Goal: Use online tool/utility

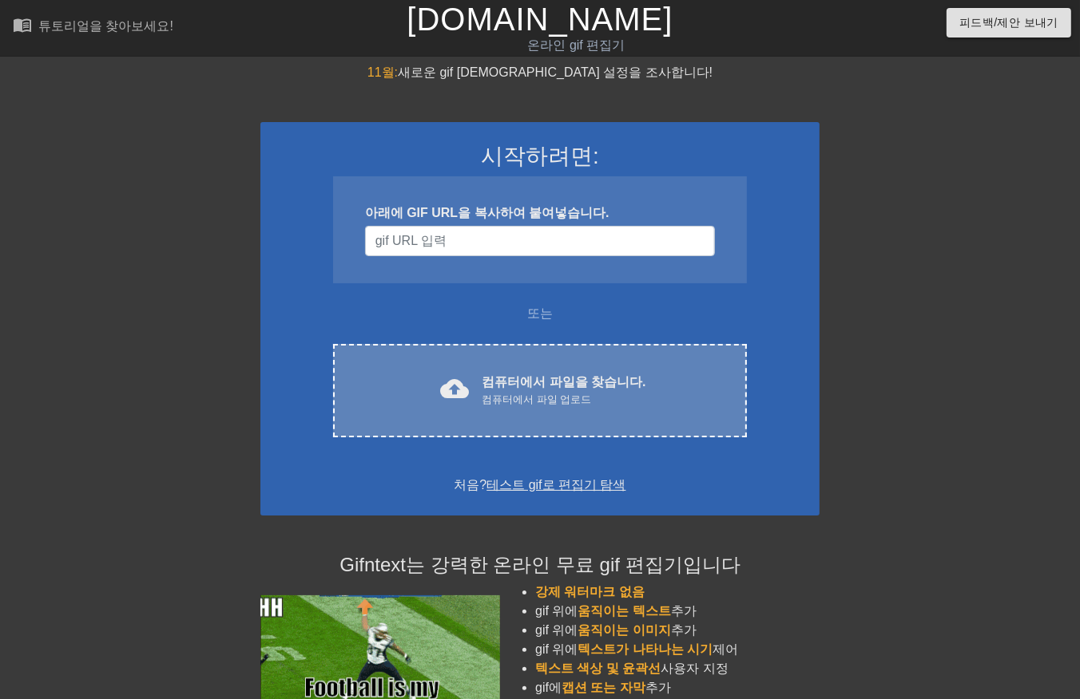
click at [604, 402] on div "컴퓨터에서 파일 업로드" at bounding box center [563, 400] width 164 height 16
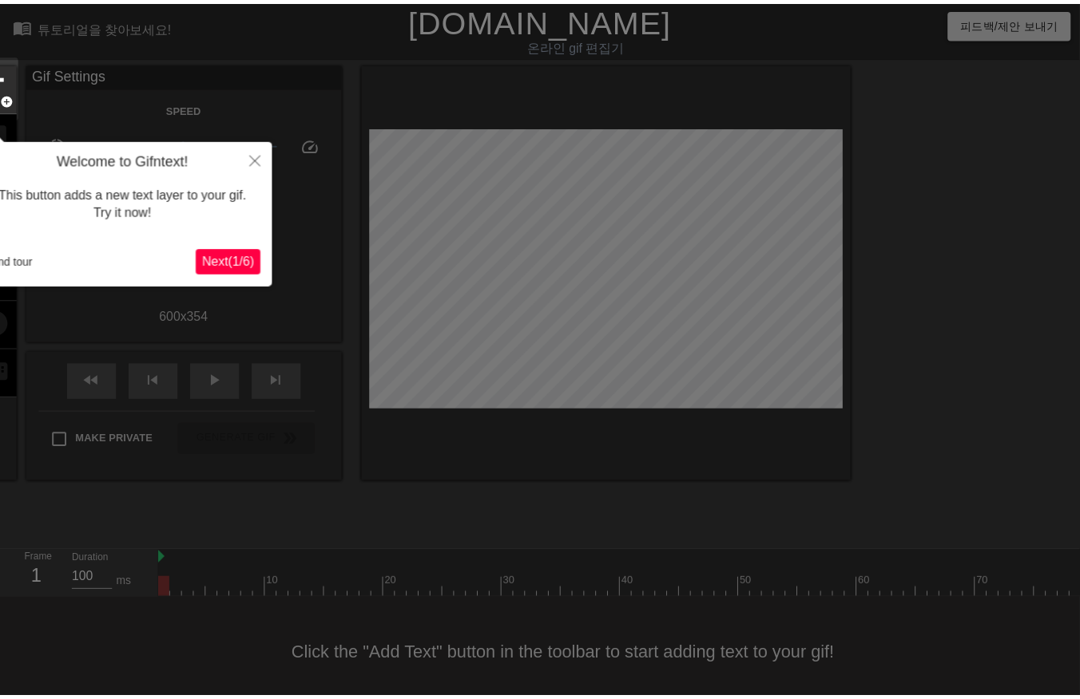
scroll to position [25, 0]
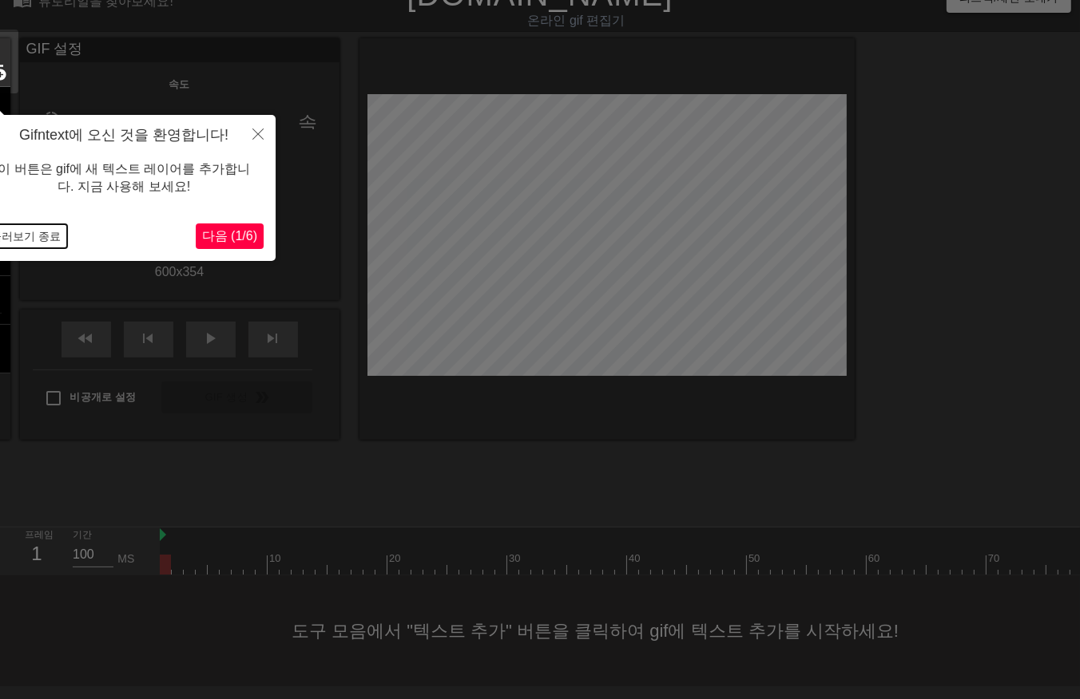
click at [43, 234] on button "둘러보기 종료" at bounding box center [25, 236] width 83 height 24
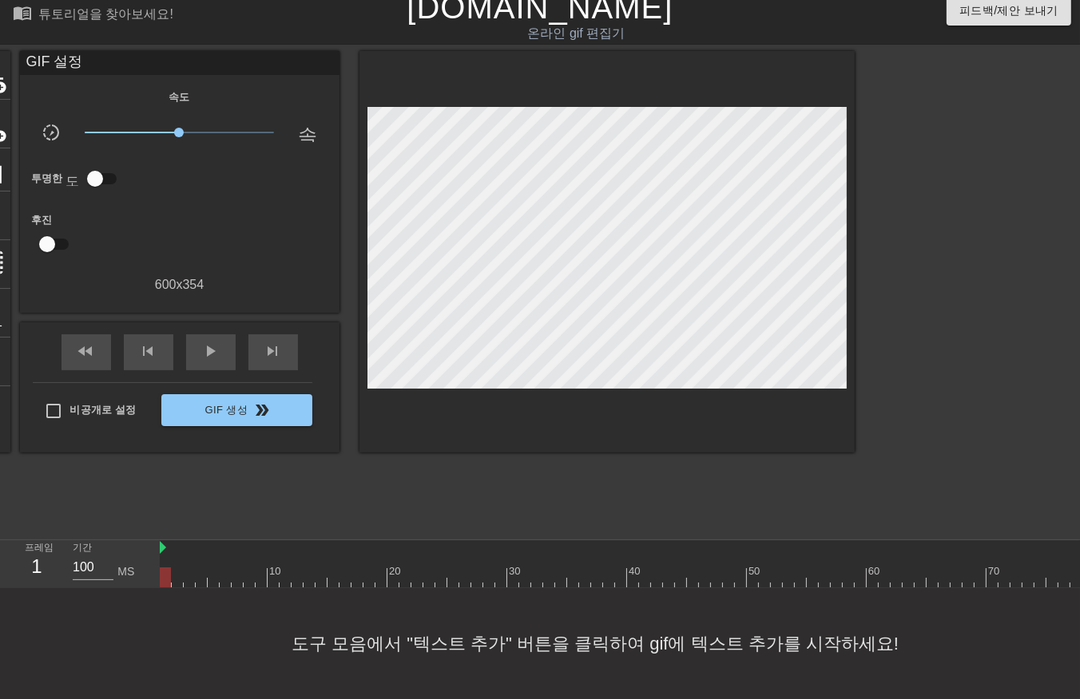
drag, startPoint x: 162, startPoint y: 565, endPoint x: 141, endPoint y: 632, distance: 70.2
click at [144, 643] on div "menu_book 튜토리얼을 찾아보세요! [DOMAIN_NAME] 온라인 gif 편집기 피드백/제안 보내기 타이틀 add_circle 이미지 …" at bounding box center [540, 343] width 1080 height 711
drag, startPoint x: 163, startPoint y: 568, endPoint x: 154, endPoint y: 572, distance: 9.6
click at [154, 572] on div "프레임 1 기간 100 MS 10 20 30 40 50 60 70 80" at bounding box center [540, 565] width 1080 height 48
drag, startPoint x: 176, startPoint y: 563, endPoint x: 182, endPoint y: 573, distance: 12.2
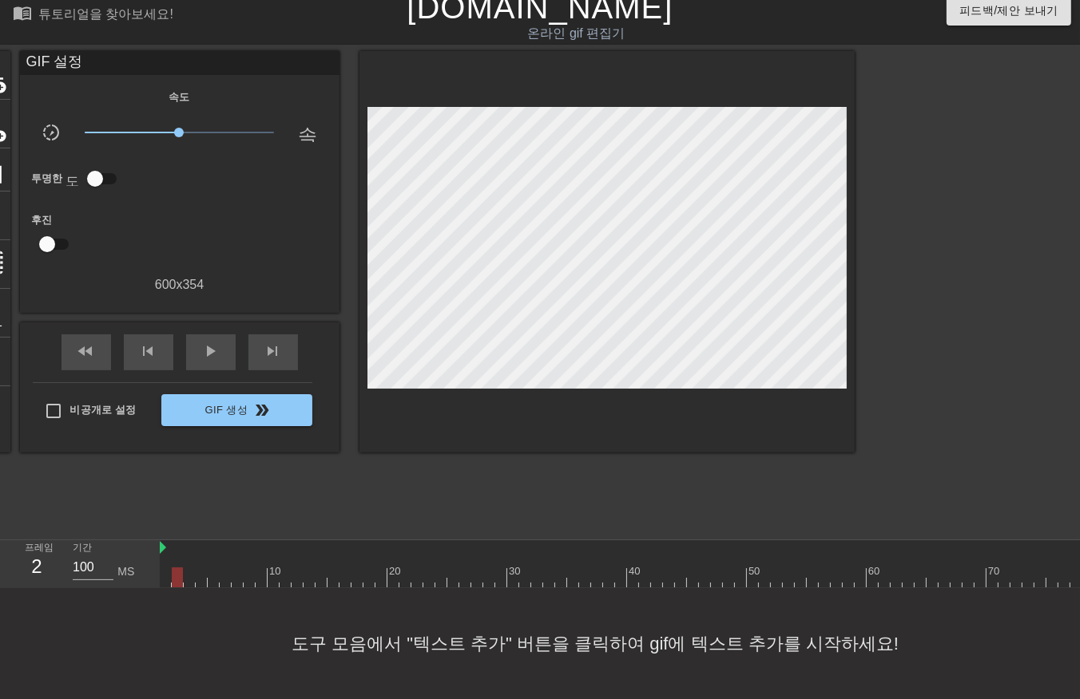
click at [176, 568] on div at bounding box center [639, 578] width 958 height 20
click at [186, 568] on div at bounding box center [639, 578] width 958 height 20
click at [198, 568] on div at bounding box center [639, 578] width 958 height 20
click at [209, 568] on div at bounding box center [639, 578] width 958 height 20
click at [224, 568] on div at bounding box center [639, 578] width 958 height 20
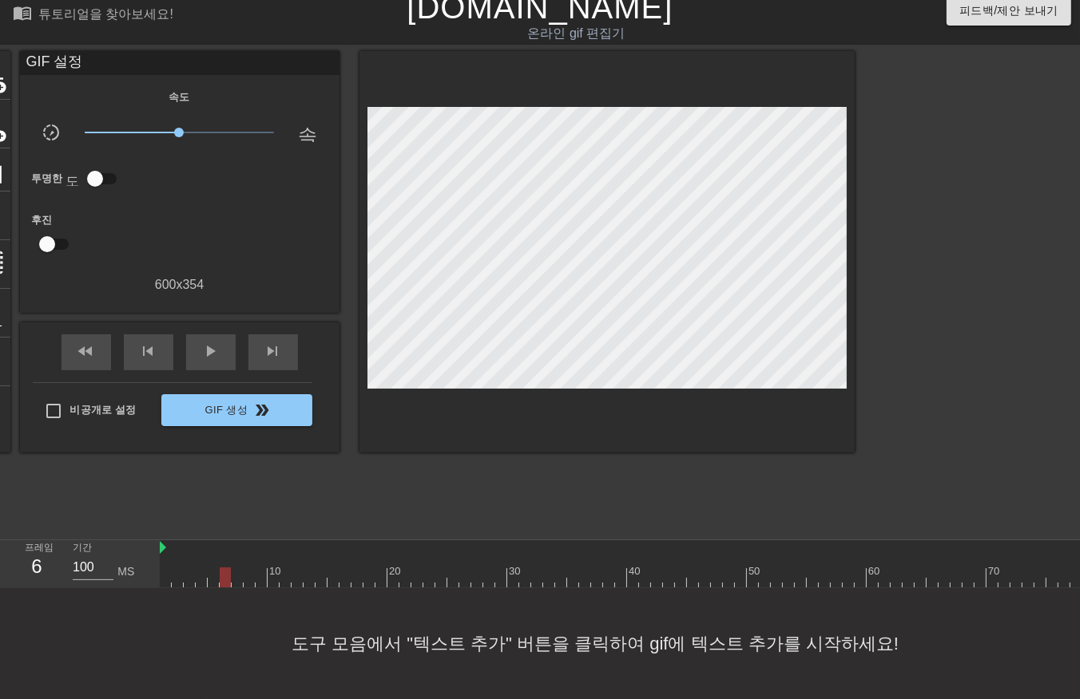
click at [236, 568] on div at bounding box center [639, 578] width 958 height 20
click at [245, 568] on div at bounding box center [639, 578] width 958 height 20
click at [258, 568] on div at bounding box center [639, 578] width 958 height 20
click at [271, 569] on div at bounding box center [639, 578] width 958 height 20
click at [282, 568] on div at bounding box center [639, 578] width 958 height 20
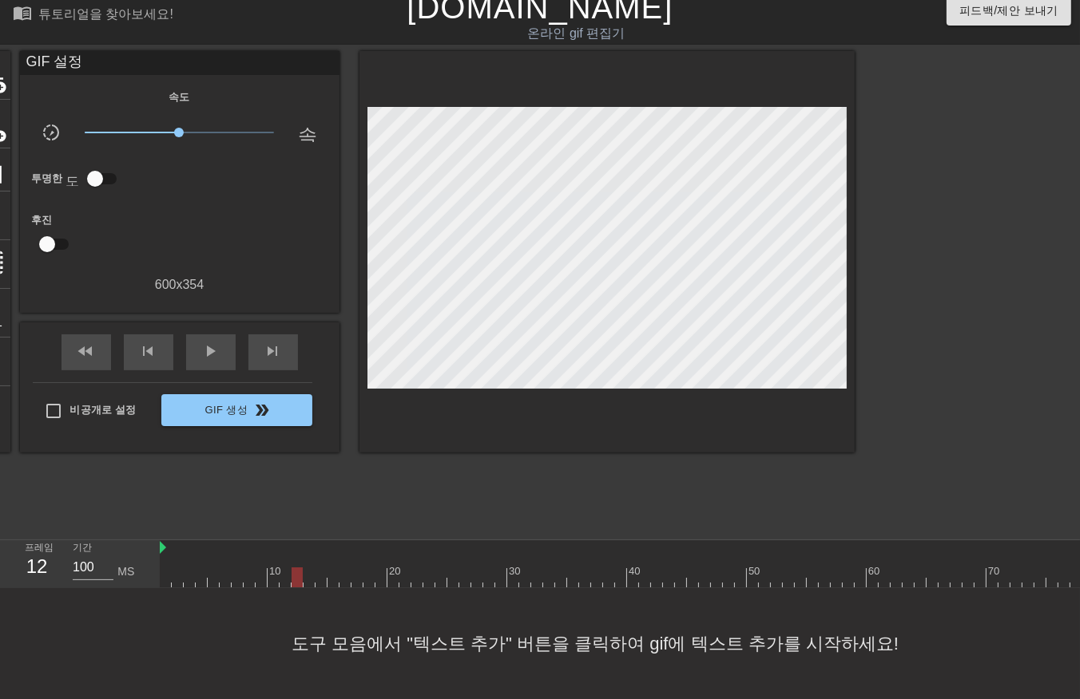
click at [292, 568] on div at bounding box center [639, 578] width 958 height 20
click at [310, 568] on div at bounding box center [639, 578] width 958 height 20
click at [321, 568] on div at bounding box center [639, 578] width 958 height 20
drag, startPoint x: 331, startPoint y: 564, endPoint x: 336, endPoint y: 572, distance: 9.7
click at [331, 568] on div at bounding box center [639, 578] width 958 height 20
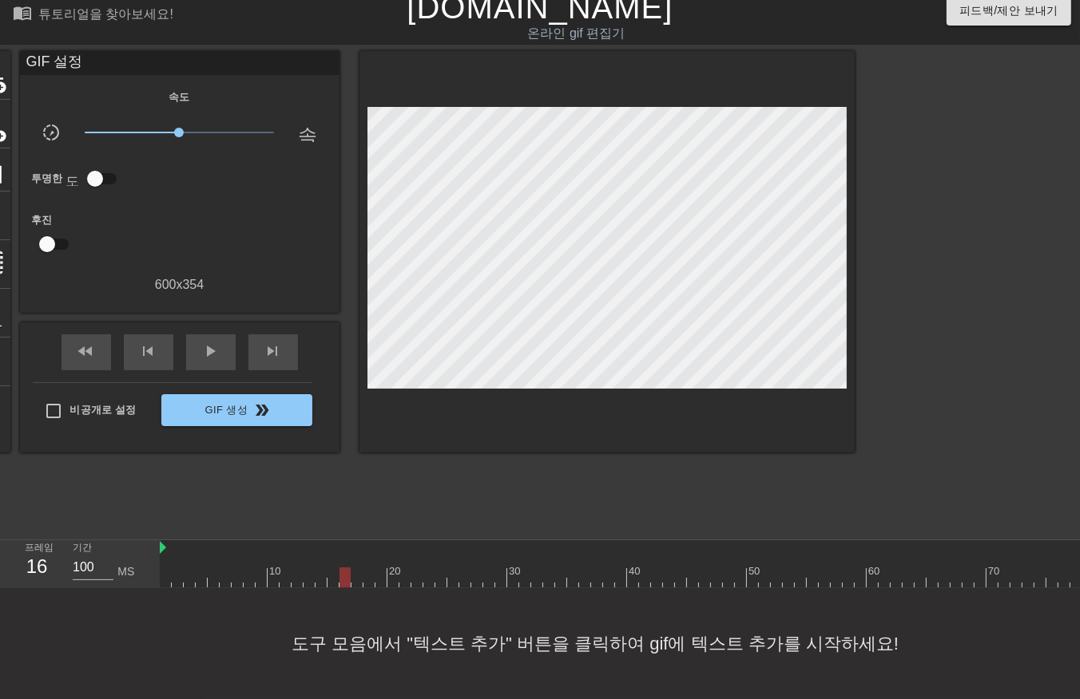
click at [344, 568] on div at bounding box center [639, 578] width 958 height 20
click at [358, 568] on div at bounding box center [639, 578] width 958 height 20
click at [369, 568] on div at bounding box center [639, 578] width 958 height 20
click at [380, 568] on div at bounding box center [639, 578] width 958 height 20
click at [394, 568] on div at bounding box center [639, 578] width 958 height 20
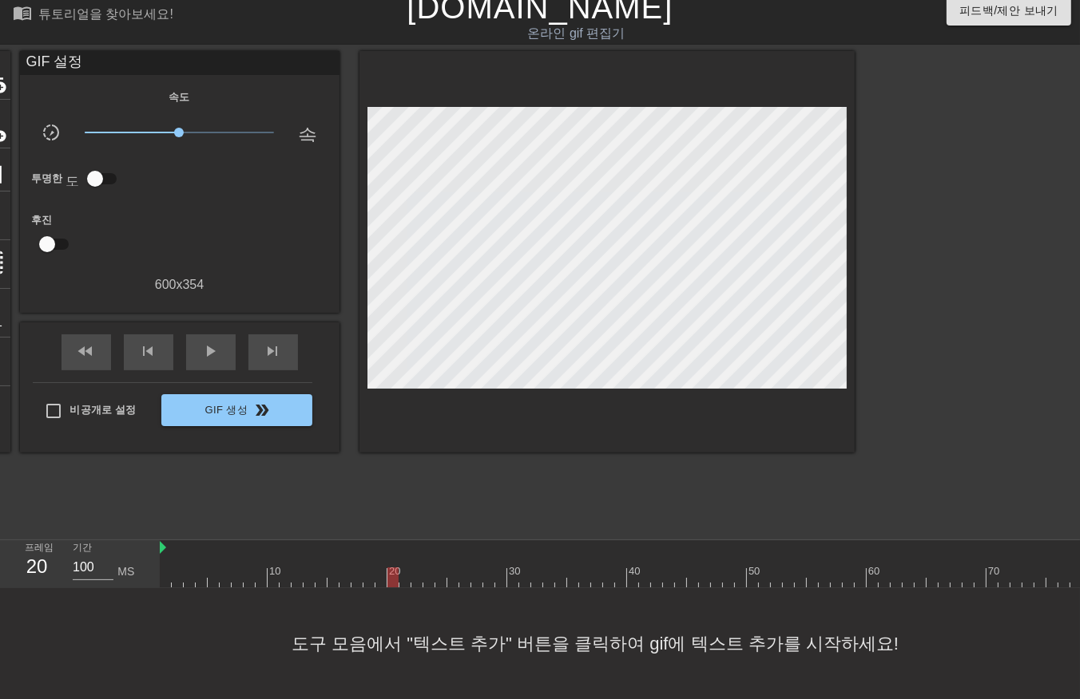
click at [402, 568] on div at bounding box center [639, 578] width 958 height 20
click at [414, 568] on div at bounding box center [639, 578] width 958 height 20
click at [429, 568] on div at bounding box center [639, 578] width 958 height 20
click at [437, 568] on div at bounding box center [639, 578] width 958 height 20
click at [450, 568] on div at bounding box center [639, 578] width 958 height 20
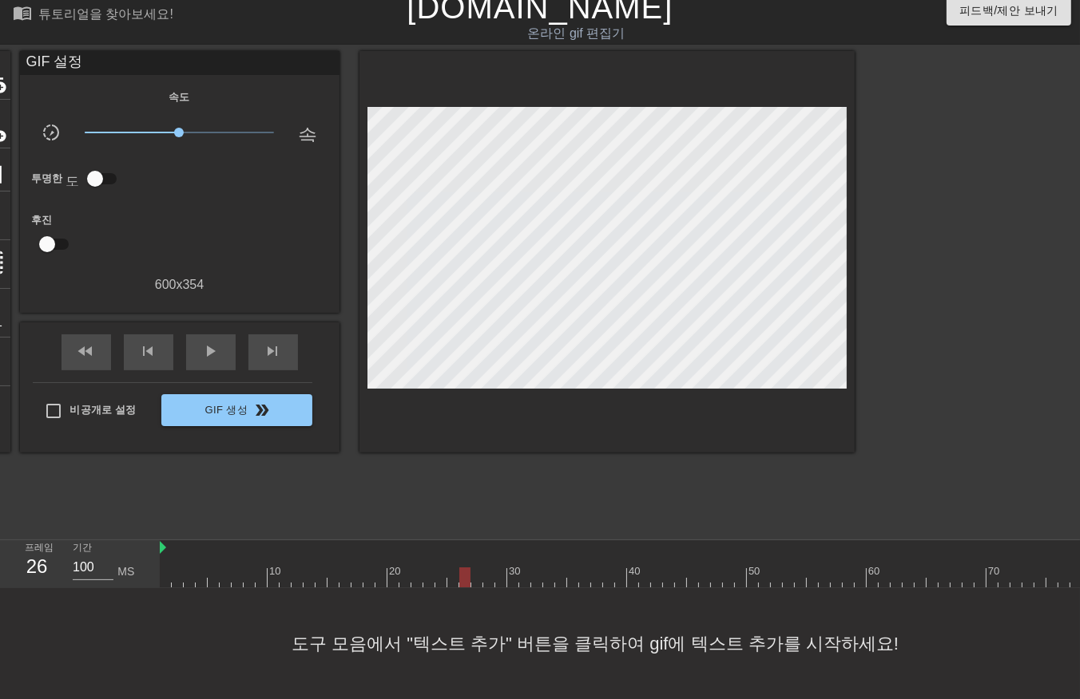
click at [464, 568] on div at bounding box center [639, 578] width 958 height 20
drag, startPoint x: 479, startPoint y: 565, endPoint x: 485, endPoint y: 573, distance: 9.7
click at [479, 569] on div at bounding box center [639, 578] width 958 height 20
click at [489, 568] on div at bounding box center [639, 578] width 958 height 20
click at [499, 569] on div at bounding box center [639, 578] width 958 height 20
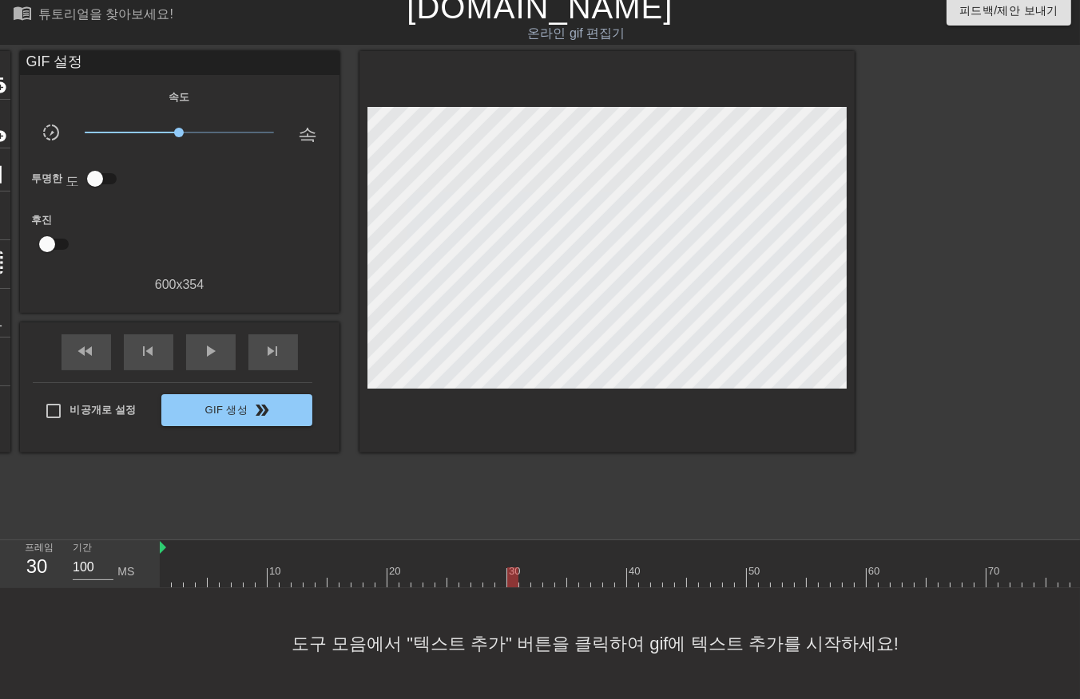
click at [512, 568] on div at bounding box center [639, 578] width 958 height 20
click at [524, 568] on div at bounding box center [639, 578] width 958 height 20
click at [537, 568] on div at bounding box center [639, 578] width 958 height 20
click at [547, 568] on div at bounding box center [639, 578] width 958 height 20
click at [557, 568] on div at bounding box center [639, 578] width 958 height 20
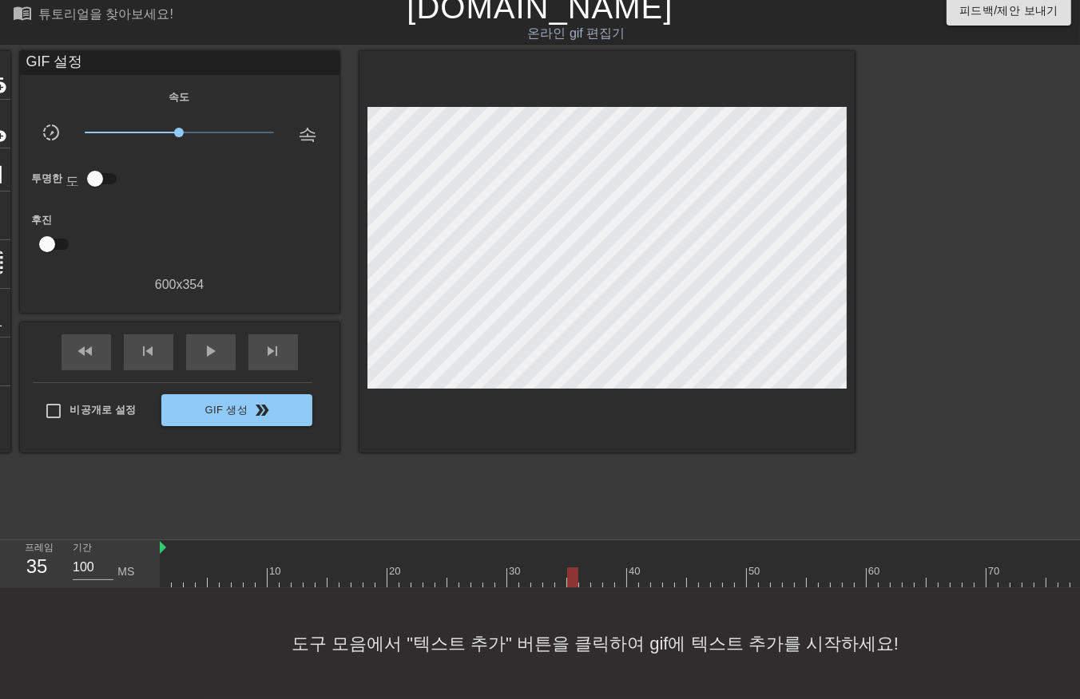
click at [572, 568] on div at bounding box center [639, 578] width 958 height 20
click at [586, 568] on div at bounding box center [639, 578] width 958 height 20
click at [594, 568] on div at bounding box center [639, 578] width 958 height 20
click at [608, 569] on div at bounding box center [639, 578] width 958 height 20
click at [620, 568] on div at bounding box center [639, 578] width 958 height 20
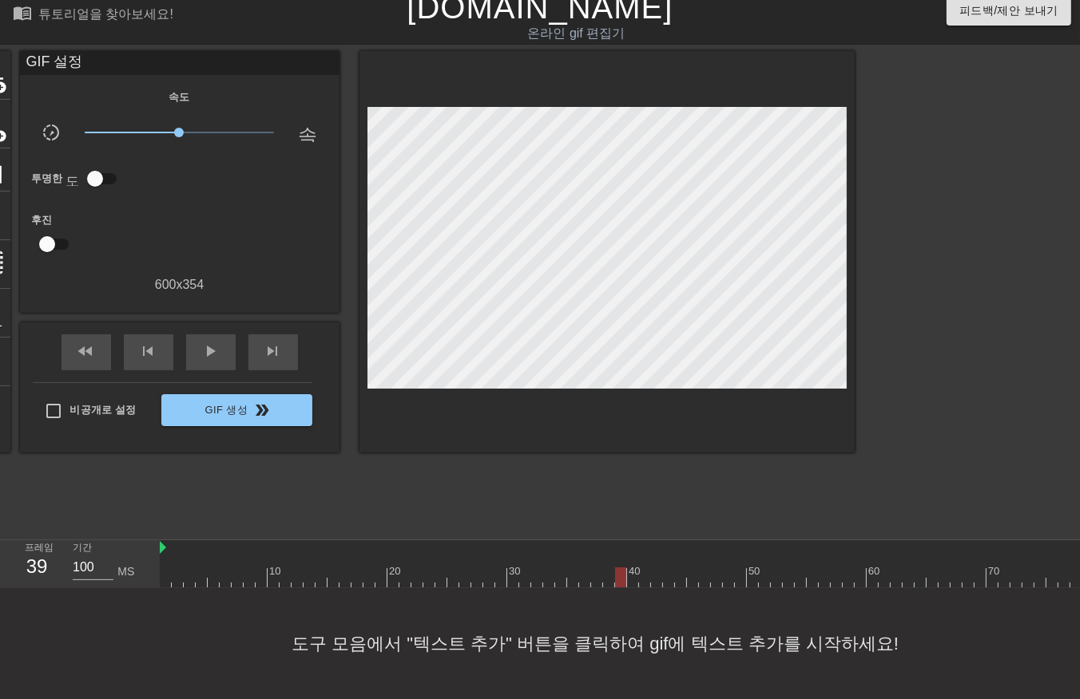
click at [636, 570] on div at bounding box center [639, 578] width 958 height 20
click at [643, 569] on div at bounding box center [639, 578] width 958 height 20
click at [658, 569] on div at bounding box center [639, 578] width 958 height 20
click at [664, 568] on div at bounding box center [639, 578] width 958 height 20
drag, startPoint x: 679, startPoint y: 564, endPoint x: 691, endPoint y: 565, distance: 11.2
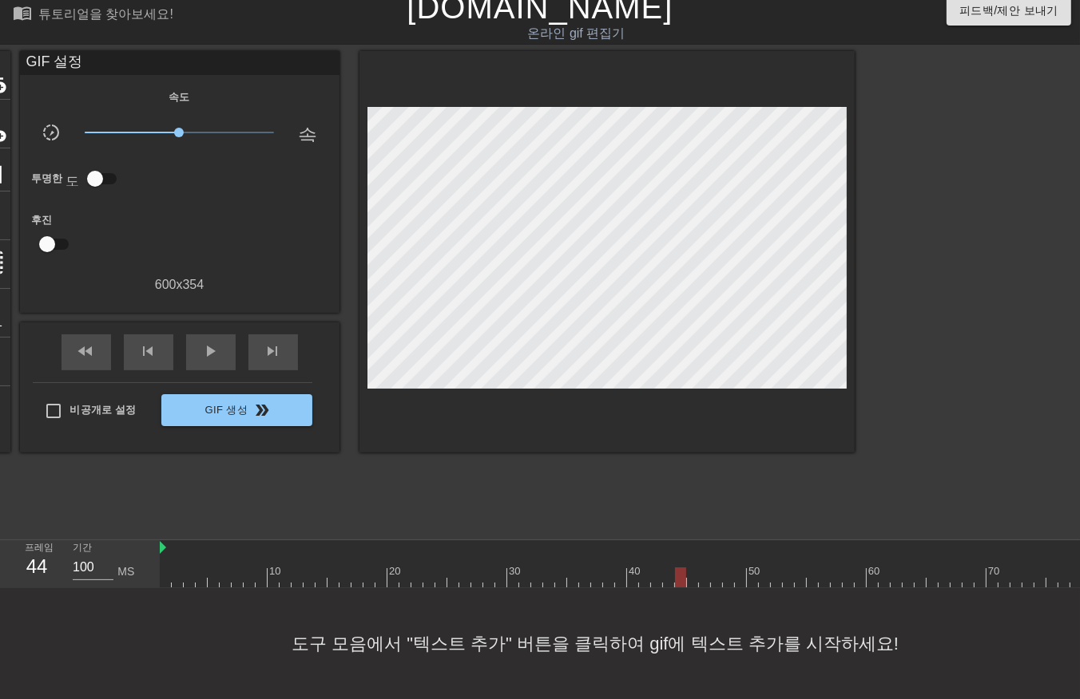
click at [683, 568] on div at bounding box center [639, 578] width 958 height 20
click at [691, 568] on div at bounding box center [639, 578] width 958 height 20
drag, startPoint x: 705, startPoint y: 564, endPoint x: 712, endPoint y: 569, distance: 8.6
click at [706, 568] on div at bounding box center [639, 578] width 958 height 20
click at [716, 568] on div at bounding box center [639, 578] width 958 height 20
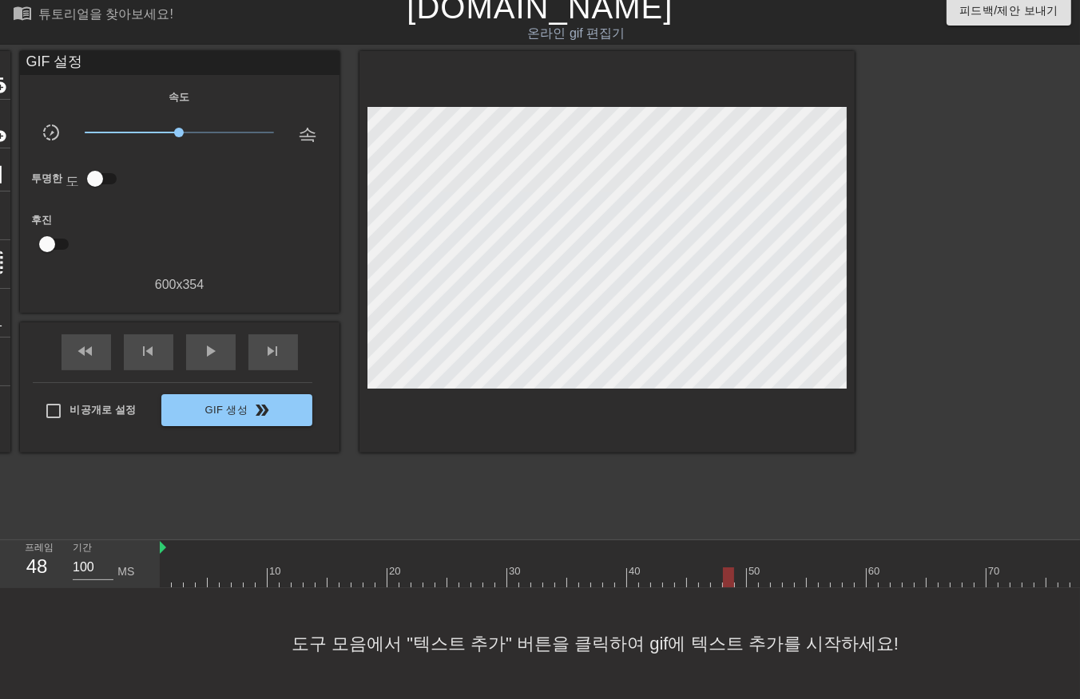
drag, startPoint x: 724, startPoint y: 564, endPoint x: 732, endPoint y: 565, distance: 8.1
click at [725, 568] on div at bounding box center [639, 578] width 958 height 20
click at [739, 568] on div at bounding box center [639, 578] width 958 height 20
click at [756, 568] on div at bounding box center [639, 578] width 958 height 20
click at [765, 568] on div at bounding box center [639, 578] width 958 height 20
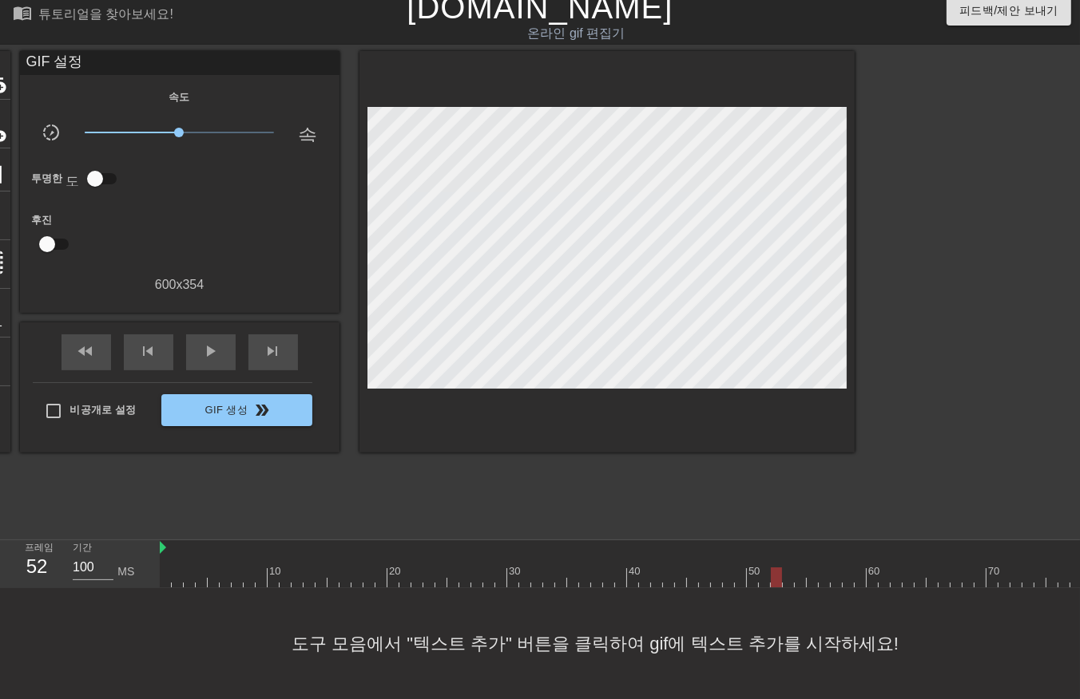
click at [777, 568] on div at bounding box center [639, 578] width 958 height 20
drag, startPoint x: 789, startPoint y: 564, endPoint x: 800, endPoint y: 564, distance: 11.2
click at [790, 568] on div at bounding box center [639, 578] width 958 height 20
click at [800, 568] on div at bounding box center [639, 578] width 958 height 20
click at [813, 568] on div at bounding box center [639, 578] width 958 height 20
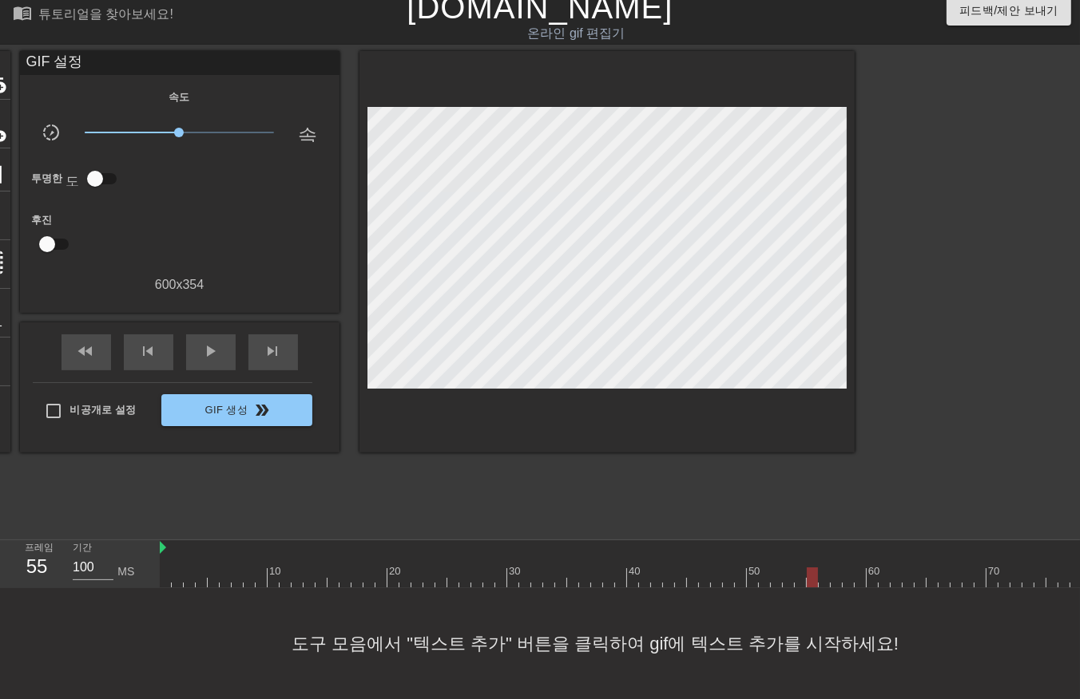
click at [822, 569] on div at bounding box center [639, 578] width 958 height 20
click at [834, 568] on div at bounding box center [639, 578] width 958 height 20
click at [850, 568] on div at bounding box center [639, 578] width 958 height 20
click at [859, 568] on div at bounding box center [639, 578] width 958 height 20
click at [869, 571] on div at bounding box center [639, 578] width 958 height 20
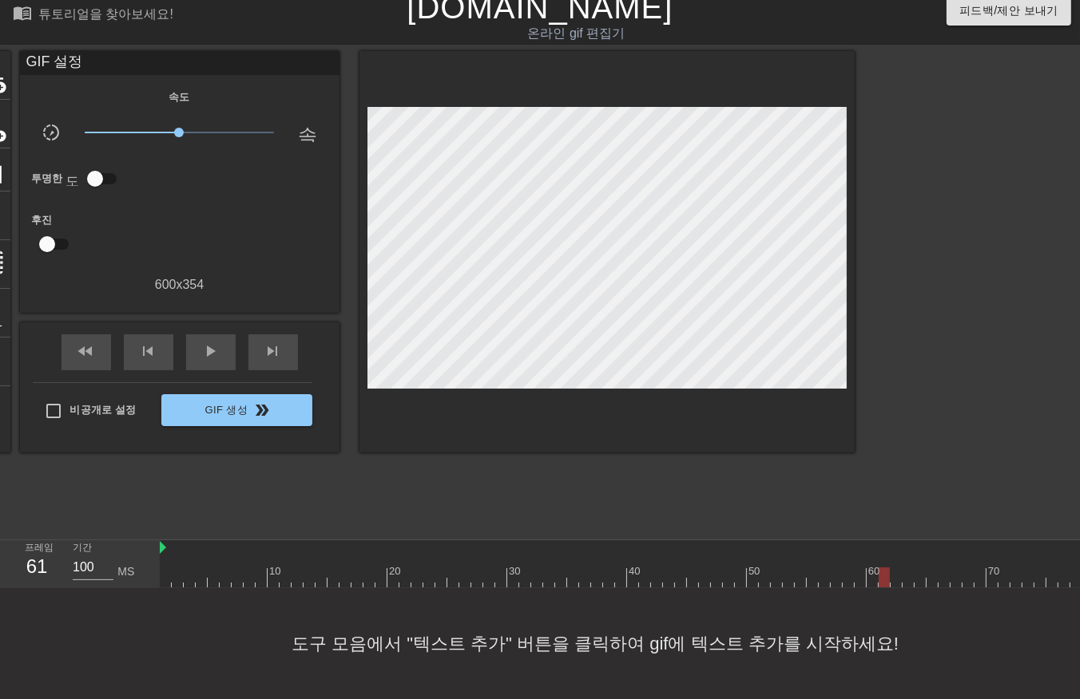
drag, startPoint x: 884, startPoint y: 565, endPoint x: 902, endPoint y: 584, distance: 27.1
click at [883, 568] on div at bounding box center [639, 578] width 958 height 20
click at [892, 568] on div at bounding box center [639, 578] width 958 height 20
click at [906, 569] on div at bounding box center [639, 578] width 958 height 20
drag, startPoint x: 915, startPoint y: 564, endPoint x: 922, endPoint y: 570, distance: 9.6
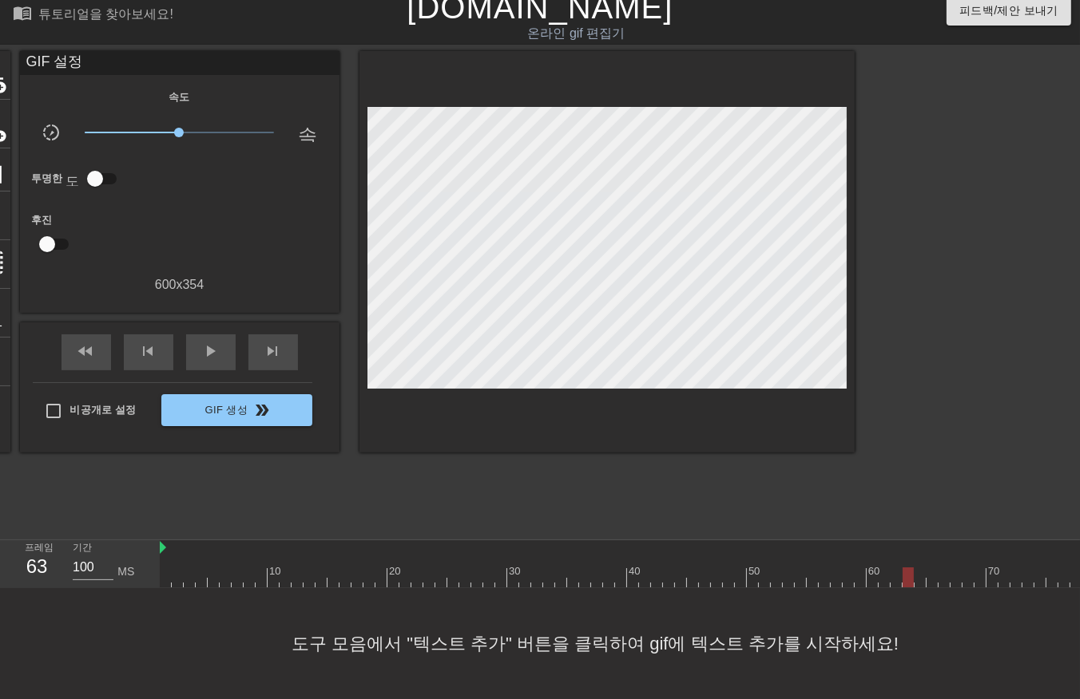
click at [913, 568] on div at bounding box center [639, 578] width 958 height 20
click at [929, 568] on div at bounding box center [639, 578] width 958 height 20
click at [937, 568] on div at bounding box center [639, 578] width 958 height 20
drag, startPoint x: 940, startPoint y: 562, endPoint x: 945, endPoint y: 573, distance: 12.2
click at [942, 569] on div at bounding box center [639, 578] width 958 height 20
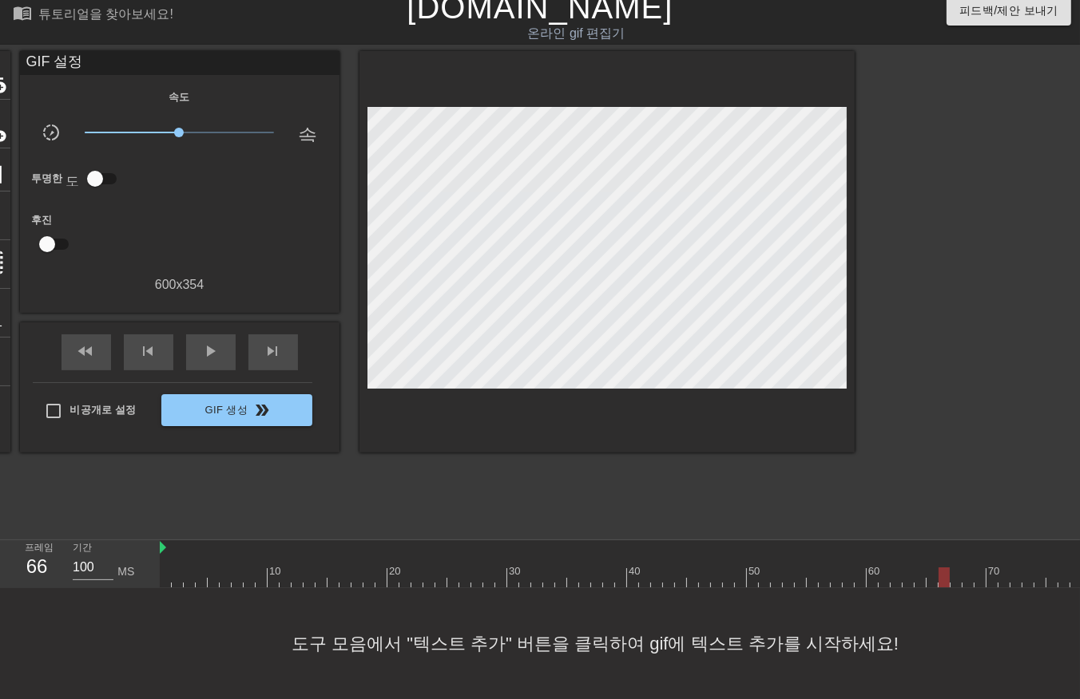
click at [952, 570] on div at bounding box center [639, 578] width 958 height 20
click at [963, 568] on div at bounding box center [639, 578] width 958 height 20
click at [980, 568] on div at bounding box center [639, 578] width 958 height 20
drag, startPoint x: 991, startPoint y: 565, endPoint x: 993, endPoint y: 573, distance: 8.3
click at [991, 568] on div at bounding box center [639, 578] width 958 height 20
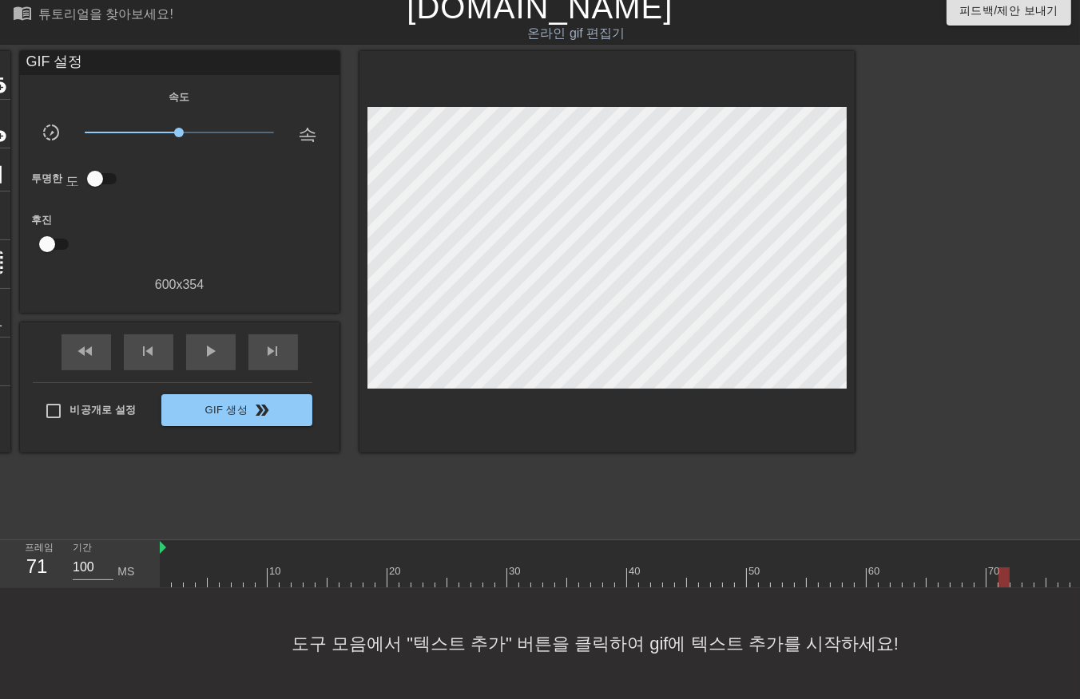
click at [1000, 568] on div at bounding box center [639, 578] width 958 height 20
drag, startPoint x: 1012, startPoint y: 562, endPoint x: 1012, endPoint y: 577, distance: 15.2
click at [1012, 570] on div at bounding box center [639, 578] width 958 height 20
drag, startPoint x: 1028, startPoint y: 564, endPoint x: 1032, endPoint y: 573, distance: 10.4
click at [1027, 568] on div at bounding box center [639, 578] width 958 height 20
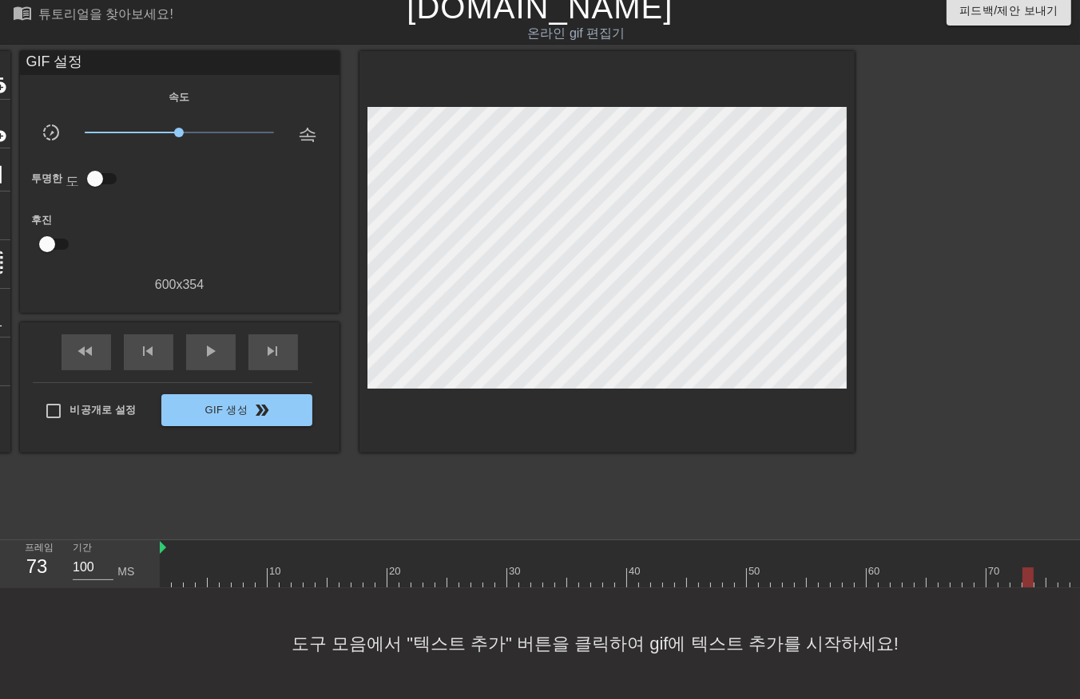
click at [1036, 568] on div at bounding box center [639, 578] width 958 height 20
click at [1054, 569] on div at bounding box center [639, 578] width 958 height 20
drag, startPoint x: 1064, startPoint y: 567, endPoint x: 1064, endPoint y: 580, distance: 12.8
click at [1064, 571] on div at bounding box center [639, 578] width 958 height 20
drag, startPoint x: 1072, startPoint y: 565, endPoint x: 1066, endPoint y: 583, distance: 18.4
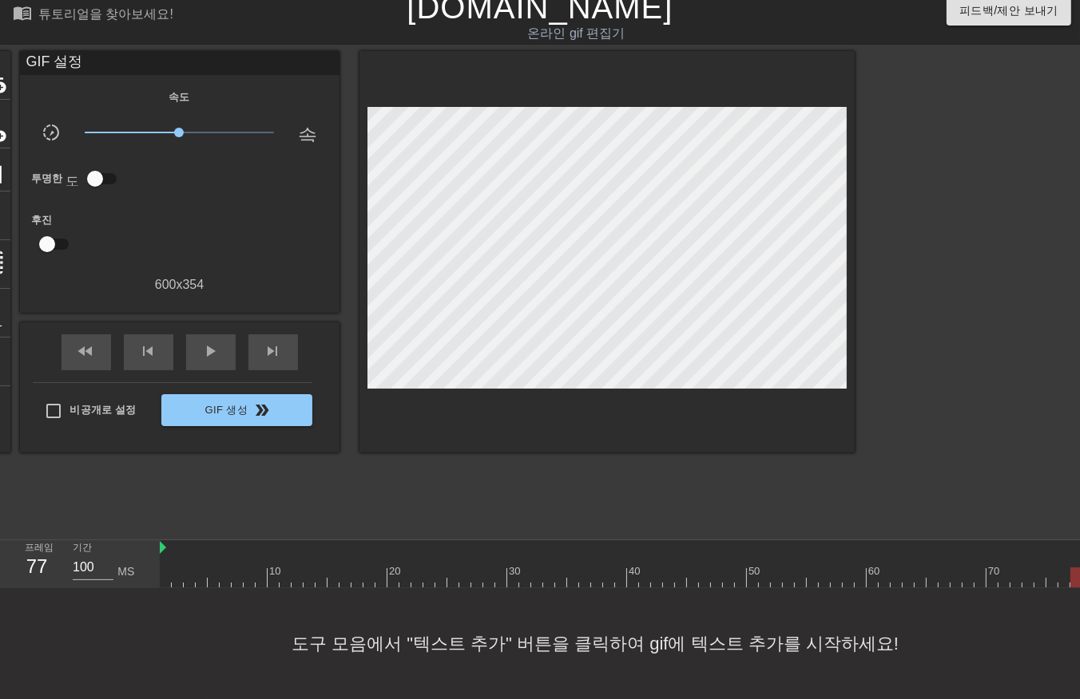
click at [1072, 568] on div at bounding box center [639, 578] width 958 height 20
drag, startPoint x: 1042, startPoint y: 563, endPoint x: 1048, endPoint y: 576, distance: 13.9
click at [1044, 571] on div at bounding box center [596, 578] width 958 height 20
drag, startPoint x: 1054, startPoint y: 564, endPoint x: 1059, endPoint y: 580, distance: 17.4
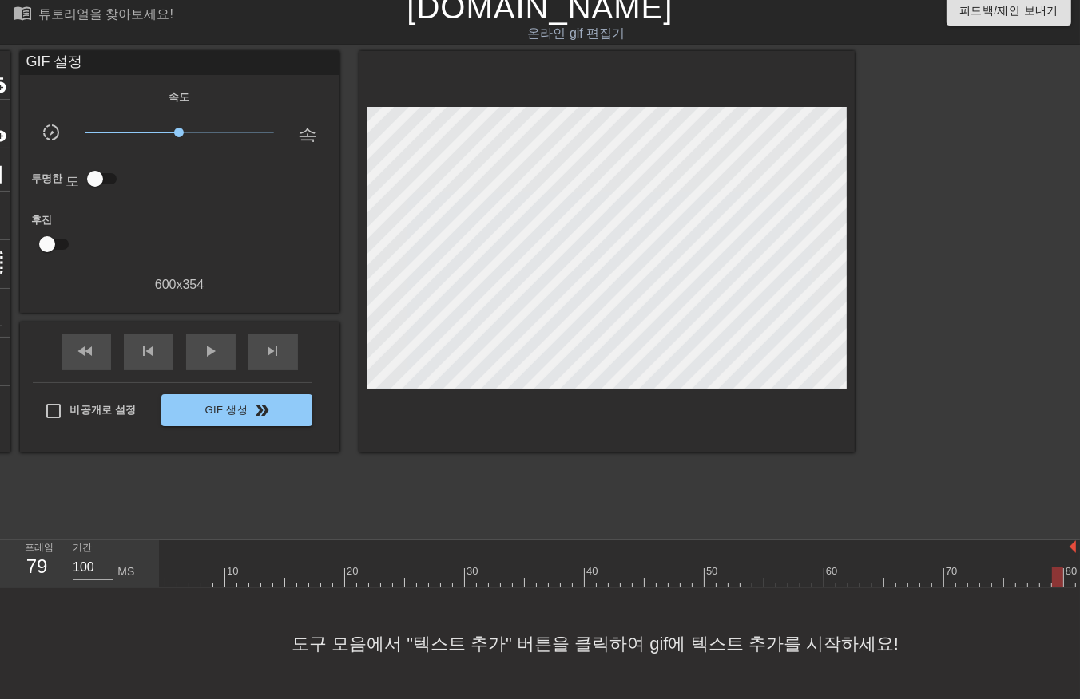
click at [1054, 568] on div at bounding box center [596, 578] width 958 height 20
drag, startPoint x: 1067, startPoint y: 563, endPoint x: 1070, endPoint y: 572, distance: 9.3
click at [1068, 569] on div at bounding box center [596, 578] width 958 height 20
drag, startPoint x: 909, startPoint y: 355, endPoint x: 896, endPoint y: 358, distance: 13.2
click at [888, 358] on div at bounding box center [994, 290] width 240 height 479
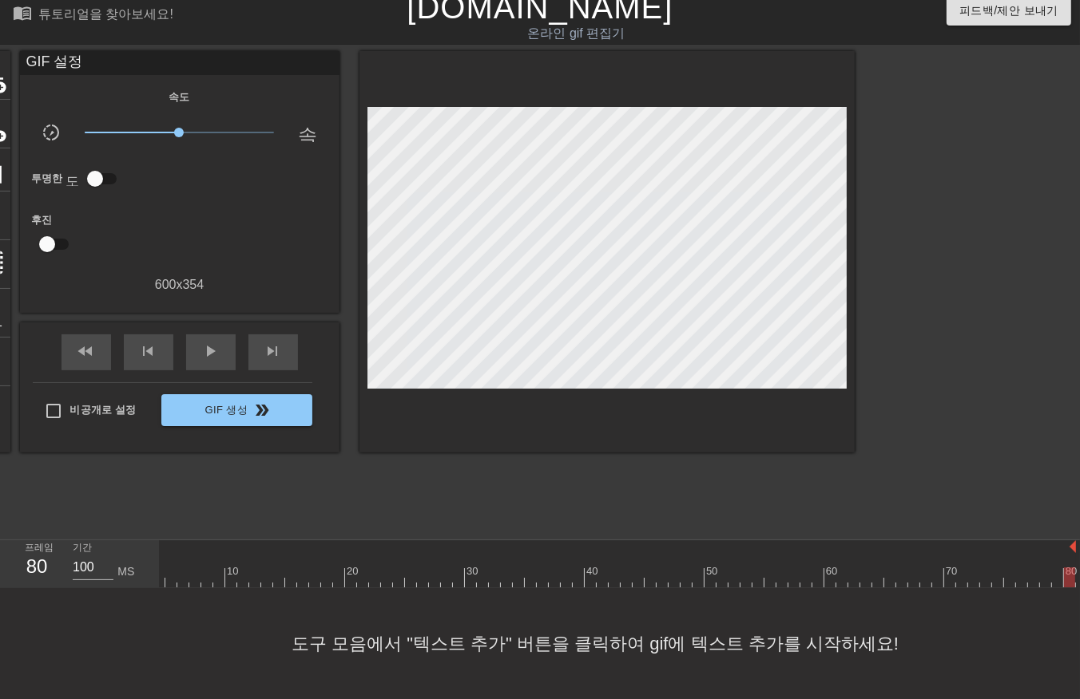
click at [164, 570] on div at bounding box center [596, 578] width 958 height 20
click at [164, 568] on div at bounding box center [639, 578] width 958 height 20
click at [177, 568] on div at bounding box center [639, 578] width 958 height 20
click at [172, 570] on div at bounding box center [177, 578] width 11 height 20
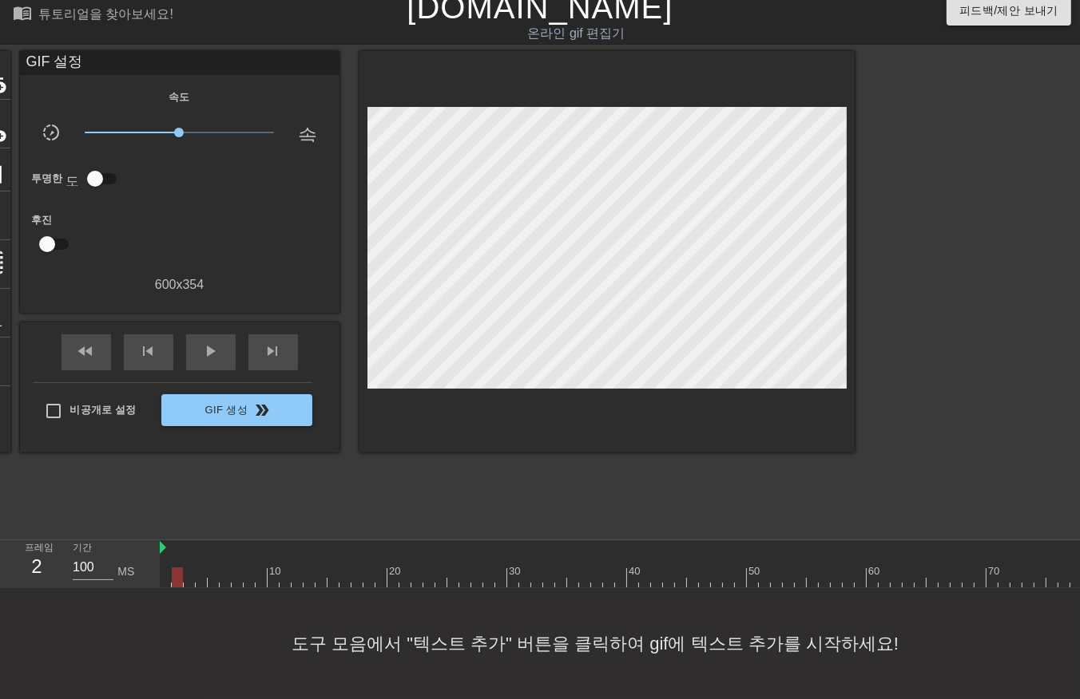
click at [169, 568] on div at bounding box center [639, 578] width 958 height 20
drag, startPoint x: 169, startPoint y: 564, endPoint x: 1131, endPoint y: 491, distance: 964.1
click at [1079, 491] on html "menu_book 튜토리얼을 찾아보세요! [DOMAIN_NAME] 온라인 gif 편집기 피드백/제안 보내기 타이틀 add_circle 이미지 …" at bounding box center [540, 343] width 1080 height 711
drag, startPoint x: 1068, startPoint y: 563, endPoint x: 1060, endPoint y: 569, distance: 9.7
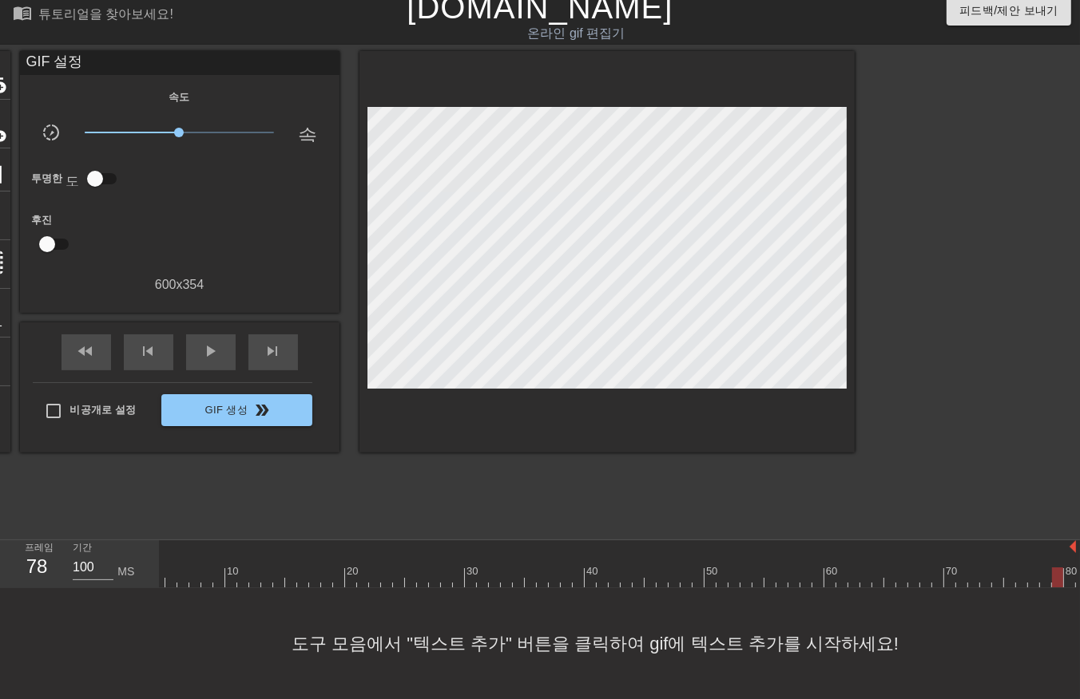
click at [1060, 569] on div at bounding box center [1057, 578] width 11 height 20
click at [1048, 568] on div at bounding box center [1045, 578] width 11 height 20
click at [1072, 568] on div at bounding box center [596, 578] width 958 height 20
click at [163, 568] on div at bounding box center [639, 578] width 958 height 20
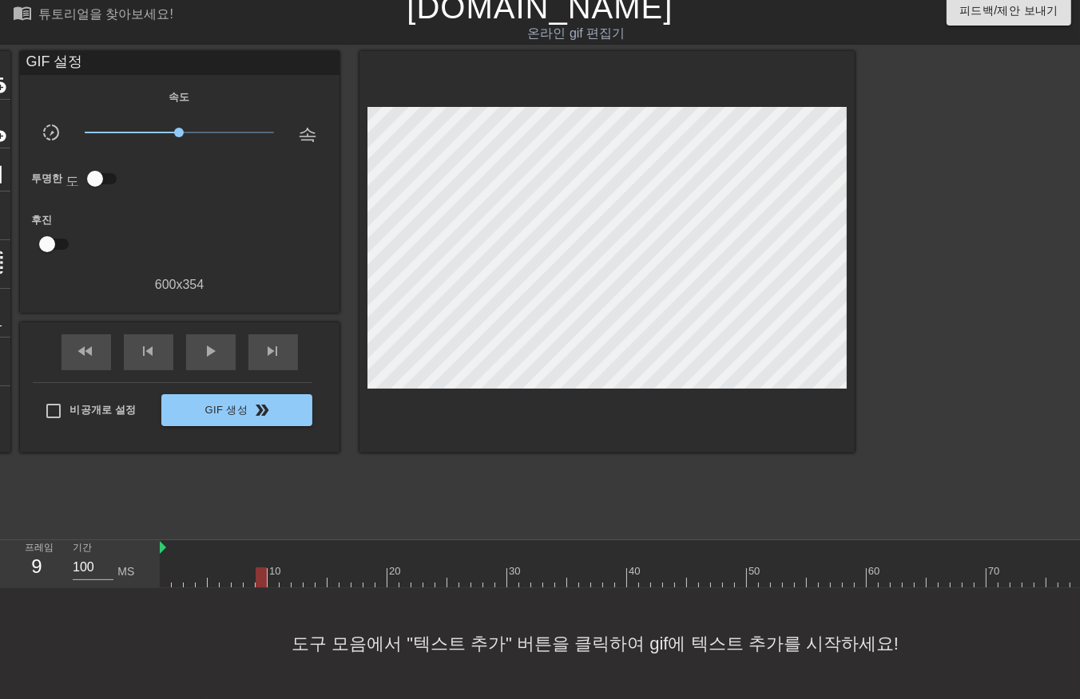
click at [267, 568] on div at bounding box center [639, 578] width 958 height 20
click at [279, 568] on div at bounding box center [639, 578] width 958 height 20
click at [294, 568] on div at bounding box center [639, 578] width 958 height 20
click at [307, 568] on div at bounding box center [639, 578] width 958 height 20
drag, startPoint x: 320, startPoint y: 561, endPoint x: 327, endPoint y: 573, distance: 14.0
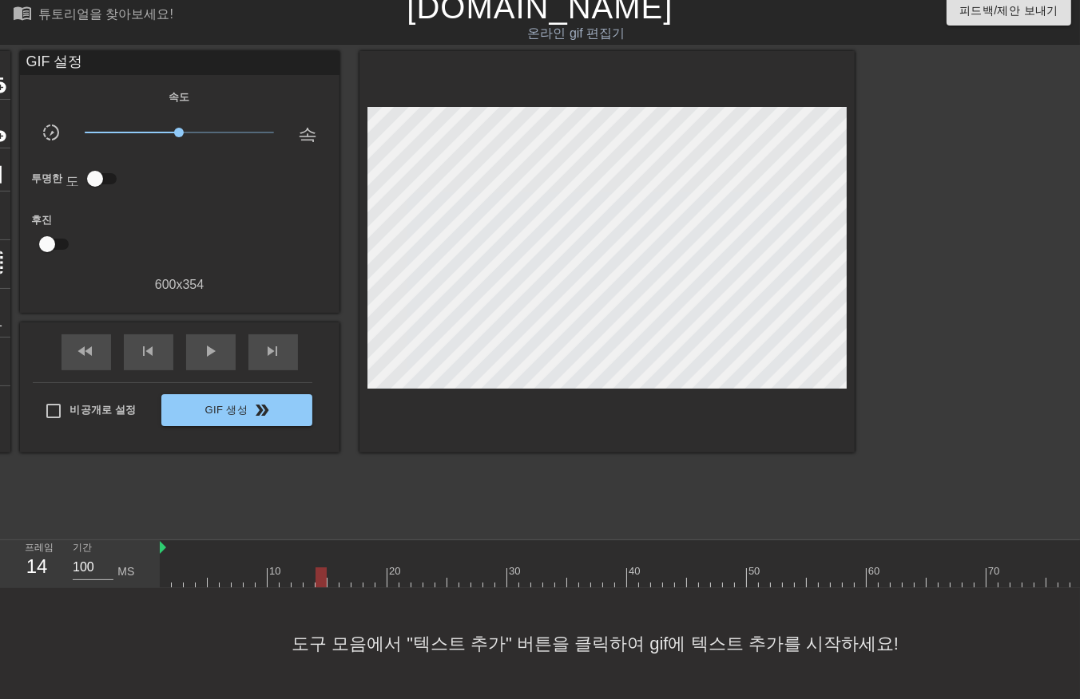
click at [320, 568] on div at bounding box center [639, 578] width 958 height 20
click at [331, 568] on div at bounding box center [639, 578] width 958 height 20
click at [345, 568] on div at bounding box center [639, 578] width 958 height 20
click at [356, 568] on div at bounding box center [639, 578] width 958 height 20
click at [164, 568] on div at bounding box center [639, 578] width 958 height 20
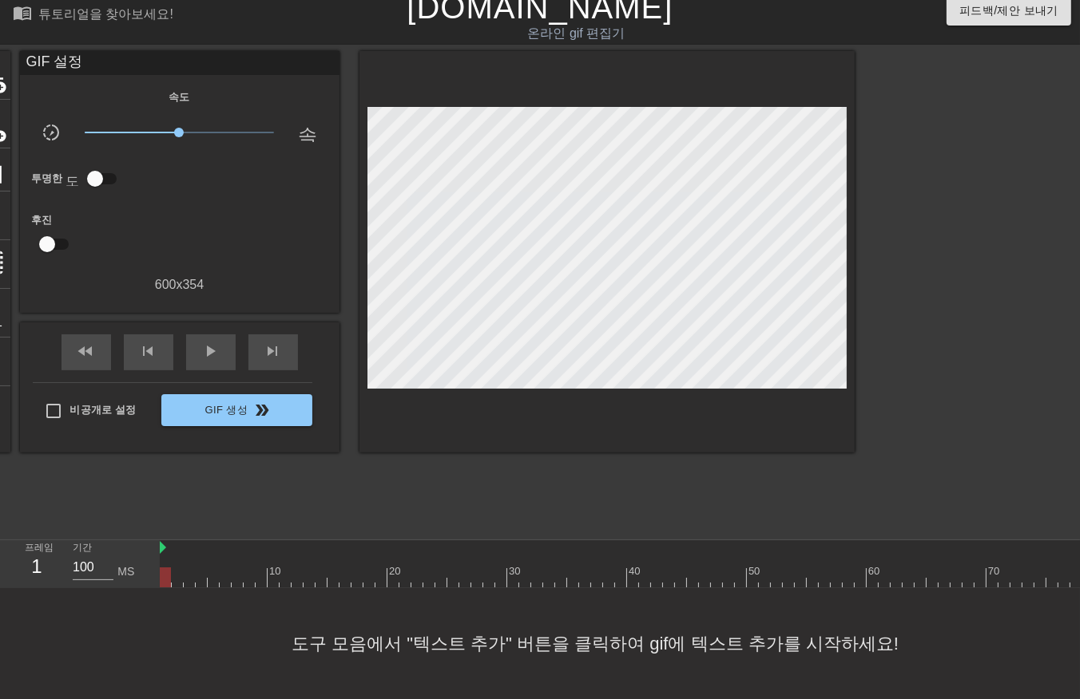
click at [320, 568] on div at bounding box center [639, 578] width 958 height 20
click at [331, 570] on div at bounding box center [639, 578] width 958 height 20
drag, startPoint x: 166, startPoint y: 563, endPoint x: 12, endPoint y: 675, distance: 190.8
click at [14, 675] on div "menu_book 튜토리얼을 찾아보세요! [DOMAIN_NAME] 온라인 gif 편집기 피드백/제안 보내기 타이틀 add_circle 이미지 …" at bounding box center [540, 343] width 1080 height 711
click at [173, 568] on div at bounding box center [639, 578] width 958 height 20
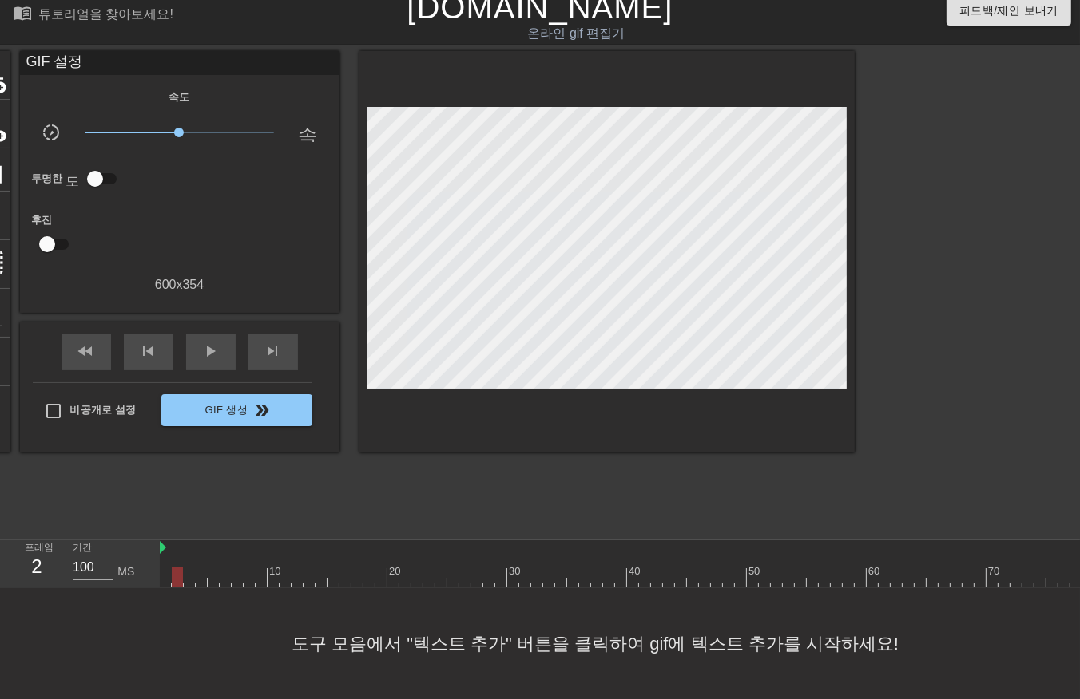
click at [190, 568] on div at bounding box center [639, 578] width 958 height 20
click at [200, 568] on div at bounding box center [639, 578] width 958 height 20
click at [211, 568] on div at bounding box center [639, 578] width 958 height 20
click at [222, 568] on div at bounding box center [639, 578] width 958 height 20
click at [236, 568] on div at bounding box center [639, 578] width 958 height 20
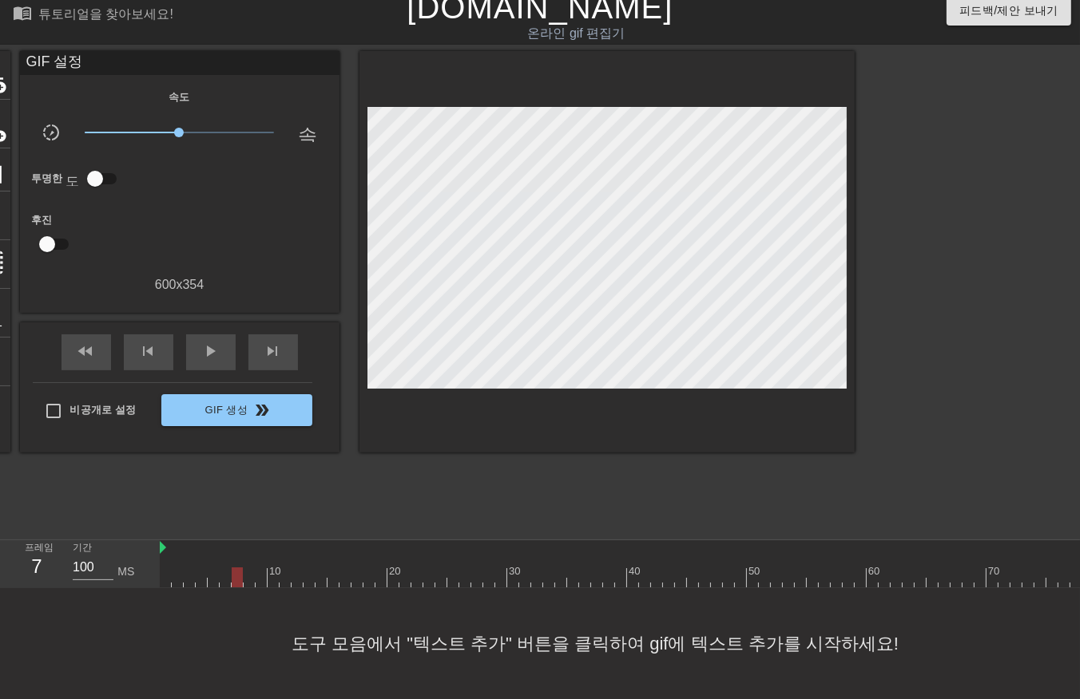
click at [246, 568] on div at bounding box center [639, 578] width 958 height 20
click at [259, 568] on div at bounding box center [639, 578] width 958 height 20
click at [273, 569] on div at bounding box center [639, 578] width 958 height 20
drag, startPoint x: 280, startPoint y: 565, endPoint x: 289, endPoint y: 577, distance: 14.9
click at [284, 575] on div "10 20 30 40 50 60 70 80" at bounding box center [639, 565] width 958 height 48
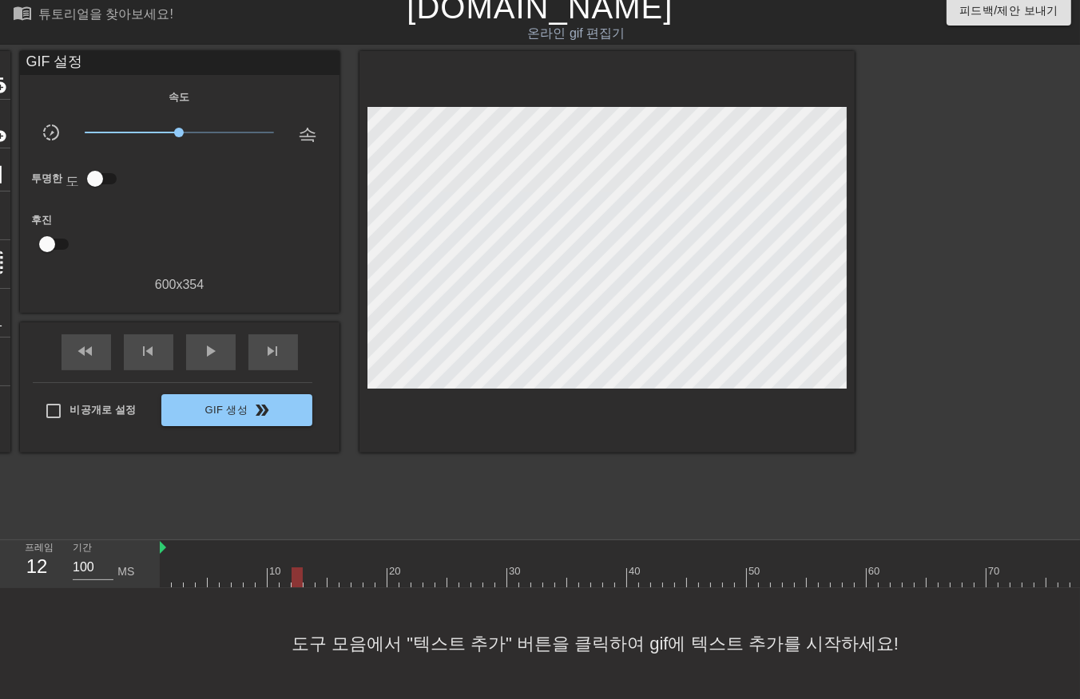
drag, startPoint x: 292, startPoint y: 565, endPoint x: 302, endPoint y: 572, distance: 12.0
click at [293, 568] on div at bounding box center [639, 578] width 958 height 20
click at [309, 568] on div at bounding box center [639, 578] width 958 height 20
click at [318, 568] on div at bounding box center [639, 578] width 958 height 20
click at [333, 569] on div at bounding box center [639, 578] width 958 height 20
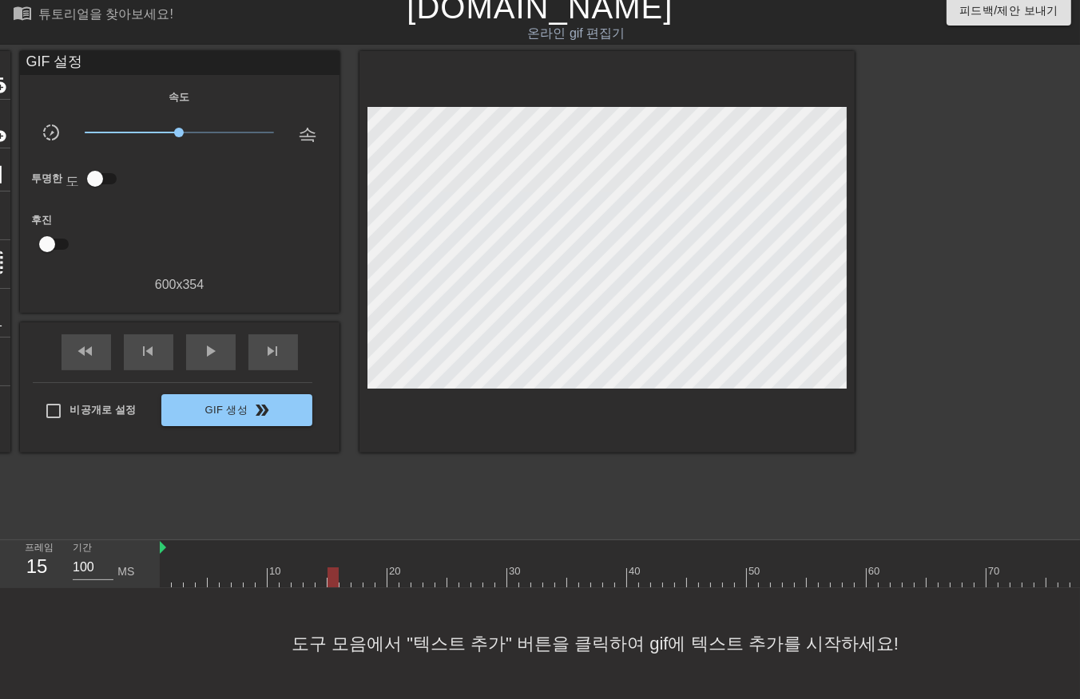
drag, startPoint x: 341, startPoint y: 564, endPoint x: 348, endPoint y: 569, distance: 8.6
click at [341, 568] on div at bounding box center [639, 578] width 958 height 20
drag, startPoint x: 355, startPoint y: 565, endPoint x: 359, endPoint y: 573, distance: 8.9
click at [355, 568] on div at bounding box center [639, 578] width 958 height 20
drag, startPoint x: 366, startPoint y: 567, endPoint x: 373, endPoint y: 572, distance: 9.1
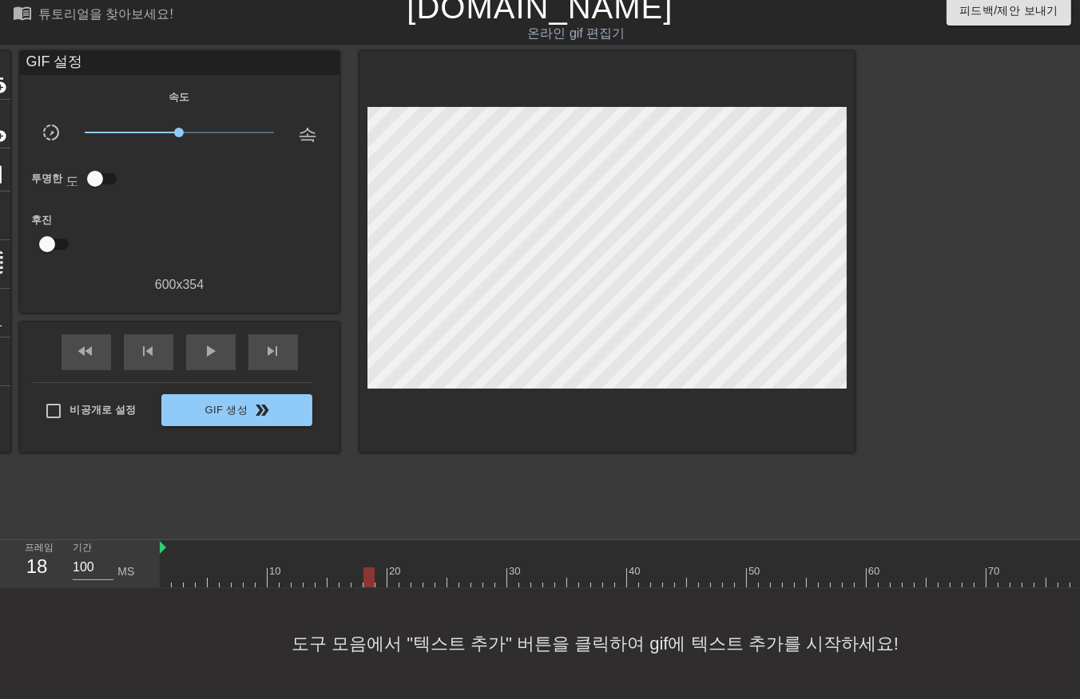
click at [369, 569] on div at bounding box center [639, 578] width 958 height 20
click at [381, 569] on div at bounding box center [639, 578] width 958 height 20
drag, startPoint x: 392, startPoint y: 564, endPoint x: 405, endPoint y: 576, distance: 18.1
click at [396, 569] on div at bounding box center [639, 578] width 958 height 20
drag, startPoint x: 402, startPoint y: 563, endPoint x: 407, endPoint y: 570, distance: 8.6
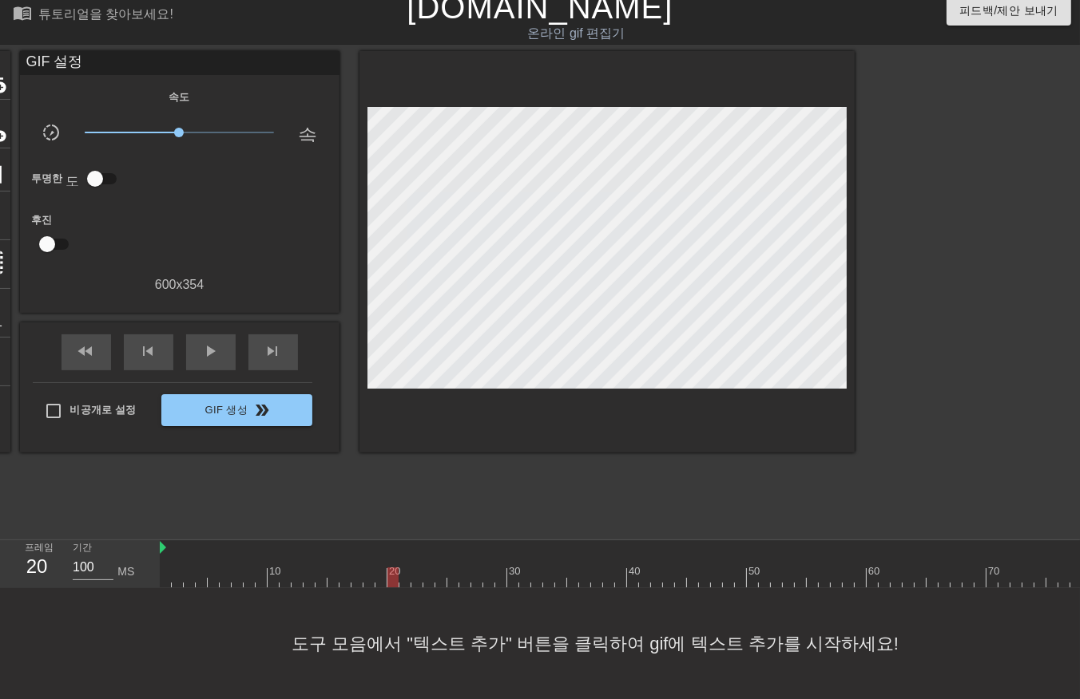
click at [402, 568] on div at bounding box center [639, 578] width 958 height 20
click at [413, 570] on div at bounding box center [639, 578] width 958 height 20
drag, startPoint x: 425, startPoint y: 565, endPoint x: 433, endPoint y: 570, distance: 9.3
click at [425, 568] on div at bounding box center [639, 578] width 958 height 20
click at [438, 568] on div at bounding box center [639, 578] width 958 height 20
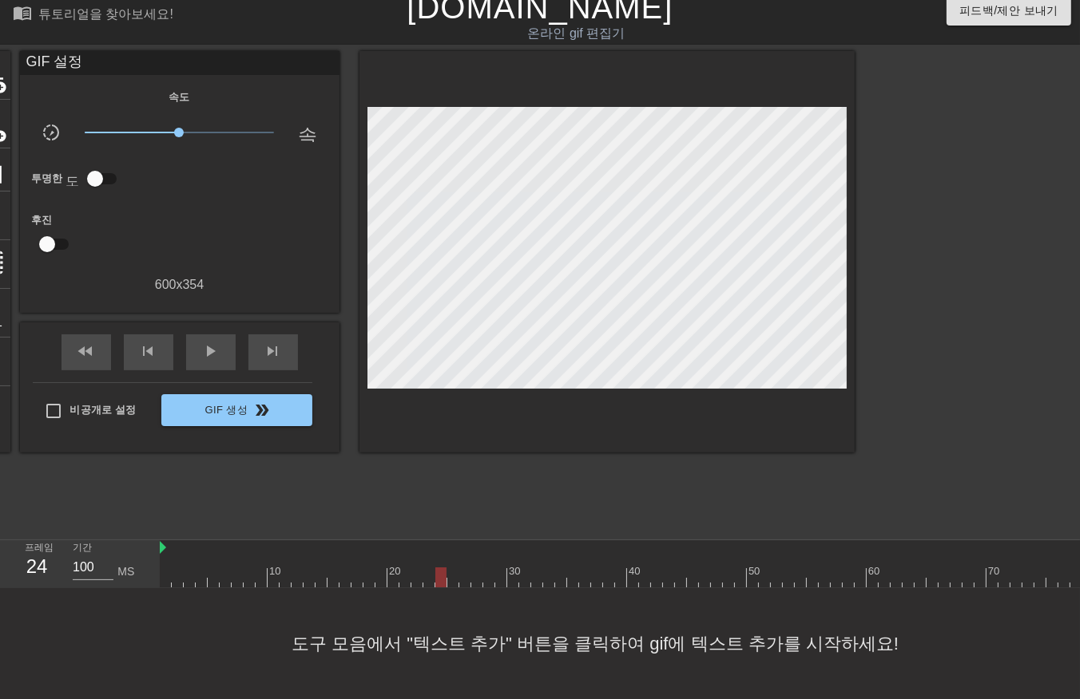
click at [453, 568] on div at bounding box center [639, 578] width 958 height 20
drag, startPoint x: 463, startPoint y: 569, endPoint x: 473, endPoint y: 573, distance: 10.7
click at [464, 570] on div at bounding box center [639, 578] width 958 height 20
click at [474, 568] on div at bounding box center [639, 578] width 958 height 20
click at [489, 571] on div at bounding box center [639, 578] width 958 height 20
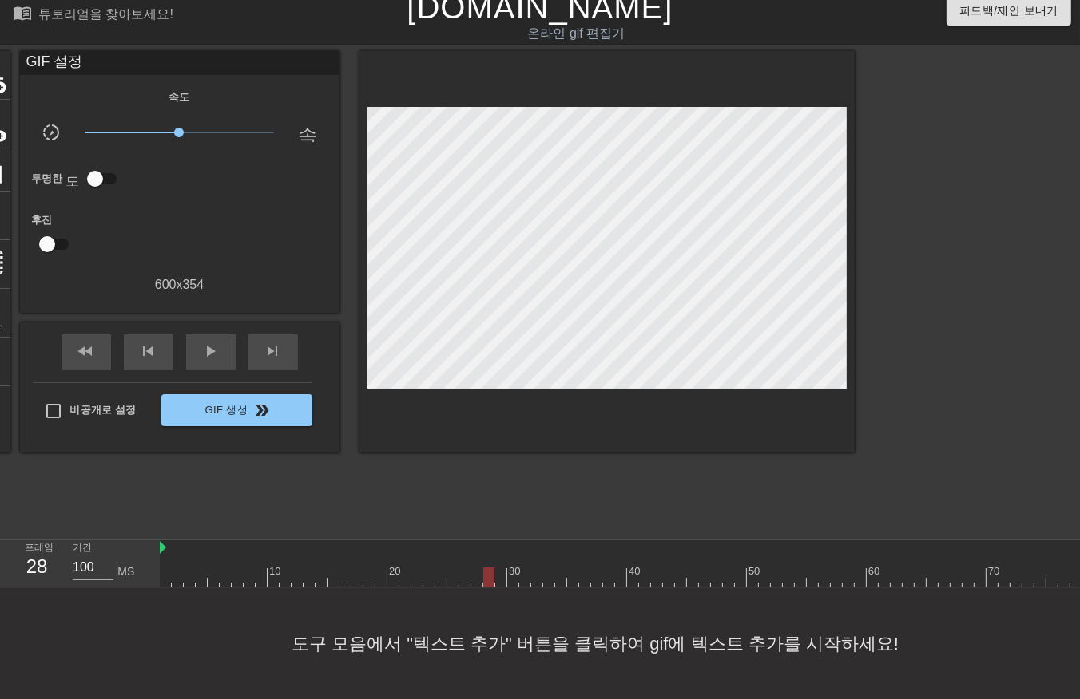
click at [497, 568] on div at bounding box center [639, 578] width 958 height 20
drag, startPoint x: 513, startPoint y: 565, endPoint x: 523, endPoint y: 573, distance: 13.6
click at [513, 568] on div at bounding box center [639, 578] width 958 height 20
click at [519, 568] on div at bounding box center [639, 578] width 958 height 20
click at [536, 568] on div at bounding box center [639, 578] width 958 height 20
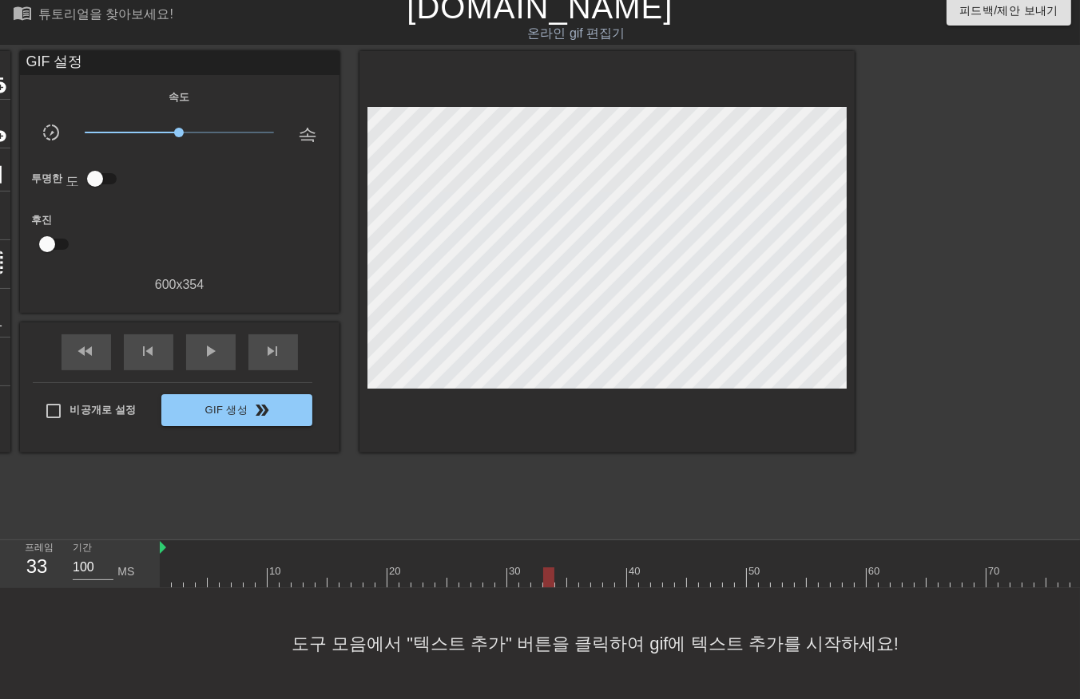
click at [549, 568] on div at bounding box center [639, 578] width 958 height 20
click at [559, 568] on div at bounding box center [639, 578] width 958 height 20
click at [571, 569] on div at bounding box center [639, 578] width 958 height 20
drag, startPoint x: 584, startPoint y: 567, endPoint x: 591, endPoint y: 572, distance: 8.5
click at [584, 570] on div at bounding box center [639, 578] width 958 height 20
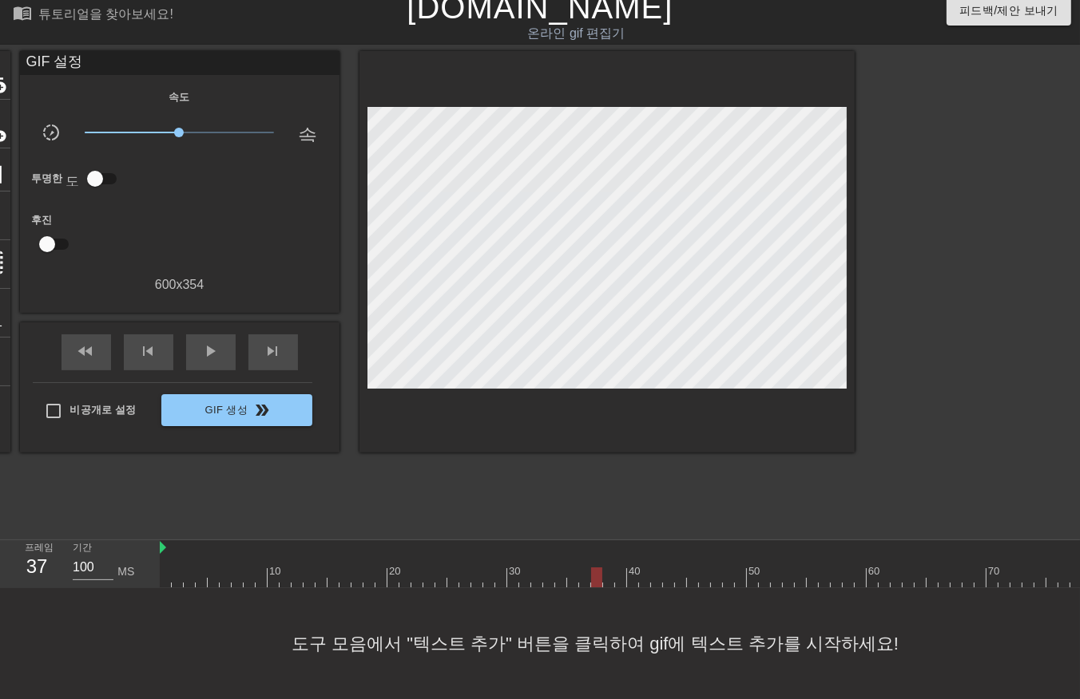
drag, startPoint x: 593, startPoint y: 568, endPoint x: 600, endPoint y: 572, distance: 8.2
click at [599, 571] on div at bounding box center [639, 578] width 958 height 20
click at [605, 568] on div at bounding box center [639, 578] width 958 height 20
click at [619, 568] on div at bounding box center [639, 578] width 958 height 20
click at [632, 572] on div at bounding box center [639, 578] width 958 height 20
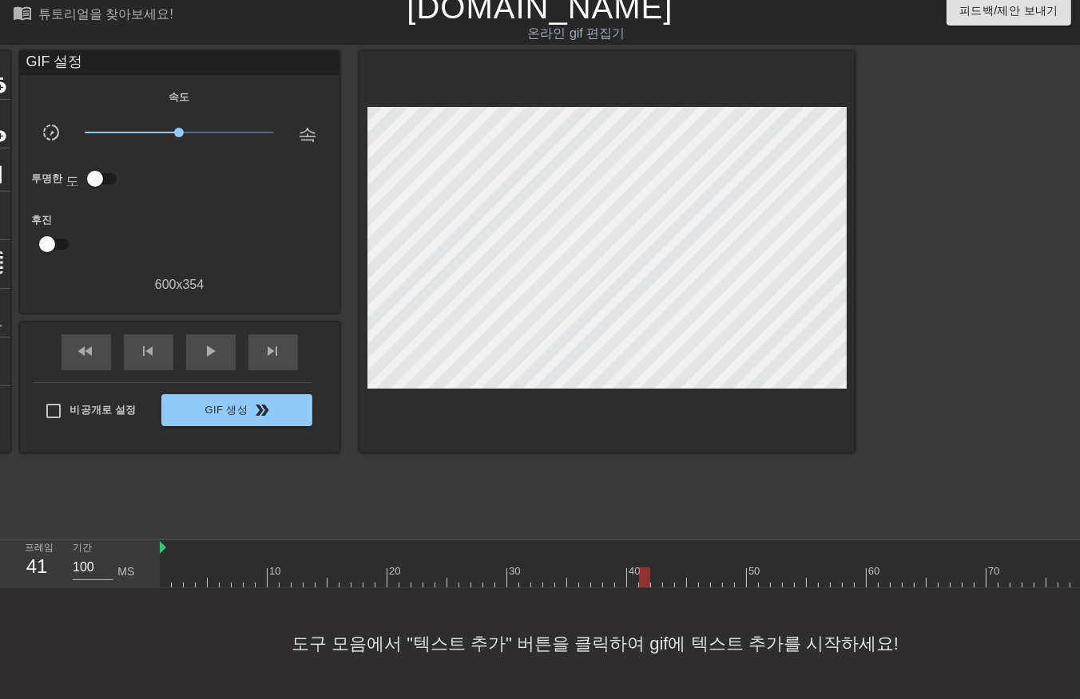
drag, startPoint x: 642, startPoint y: 569, endPoint x: 643, endPoint y: 576, distance: 8.0
click at [642, 572] on div at bounding box center [639, 578] width 958 height 20
click at [656, 568] on div at bounding box center [639, 578] width 958 height 20
click at [665, 568] on div at bounding box center [639, 578] width 958 height 20
click at [679, 568] on div at bounding box center [639, 578] width 958 height 20
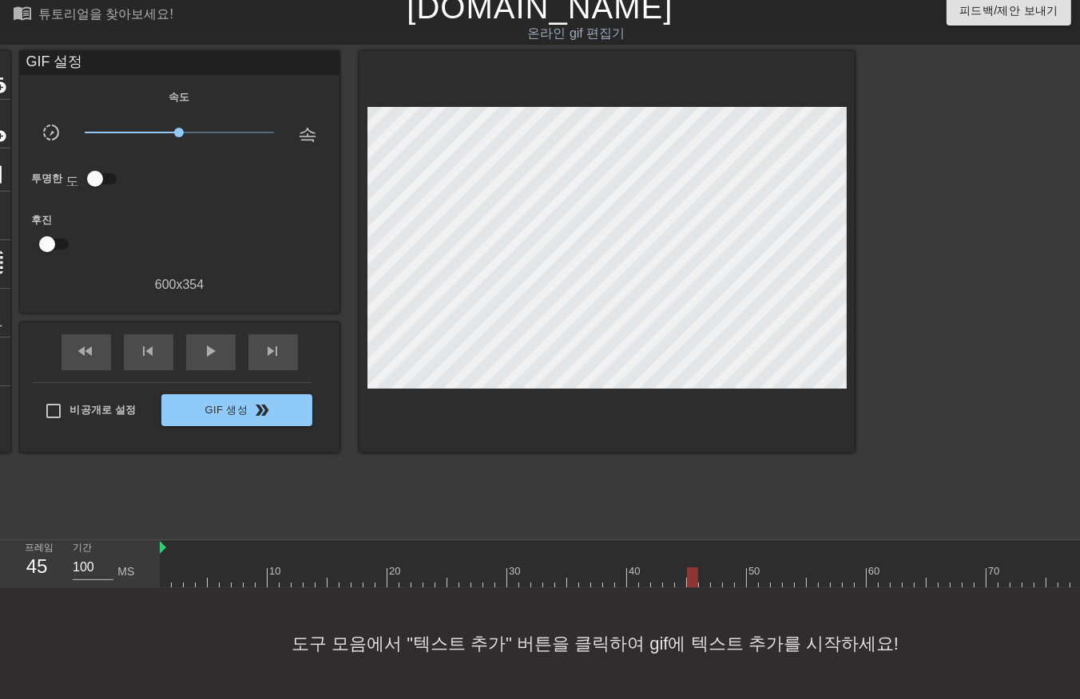
click at [691, 569] on div at bounding box center [639, 578] width 958 height 20
click at [701, 568] on div at bounding box center [639, 578] width 958 height 20
click at [691, 568] on div at bounding box center [639, 578] width 958 height 20
click at [703, 568] on div at bounding box center [639, 578] width 958 height 20
click at [713, 568] on div at bounding box center [639, 578] width 958 height 20
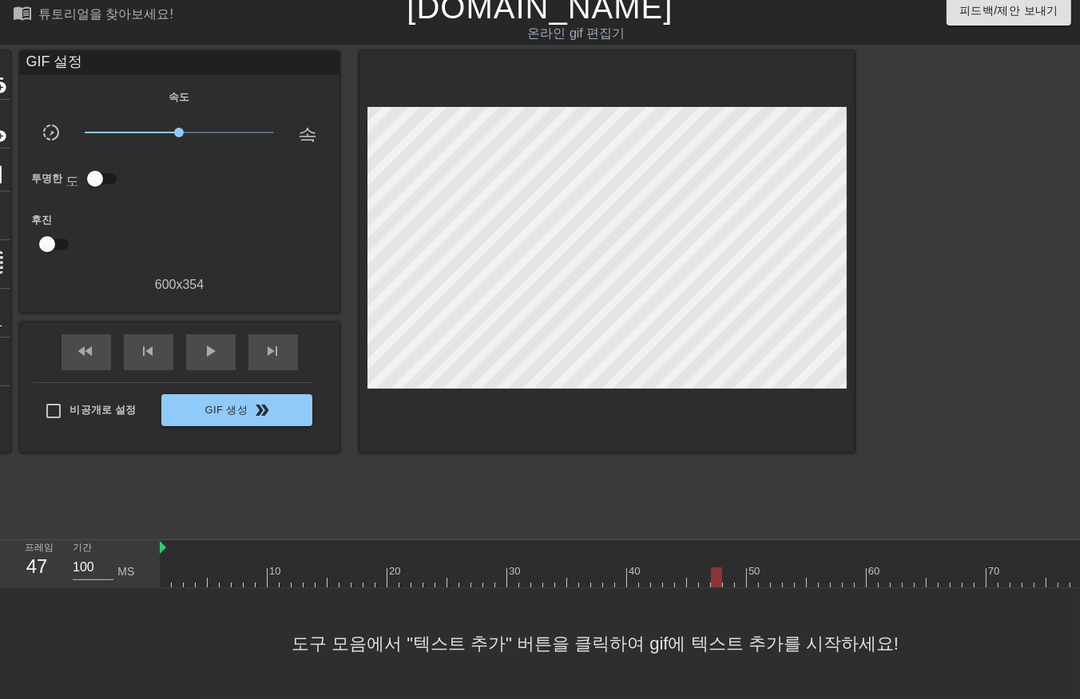
click at [723, 568] on div at bounding box center [639, 578] width 958 height 20
click at [735, 568] on div at bounding box center [639, 578] width 958 height 20
drag, startPoint x: 748, startPoint y: 568, endPoint x: 754, endPoint y: 576, distance: 9.7
click at [748, 569] on div at bounding box center [639, 578] width 958 height 20
drag, startPoint x: 760, startPoint y: 565, endPoint x: 771, endPoint y: 579, distance: 17.6
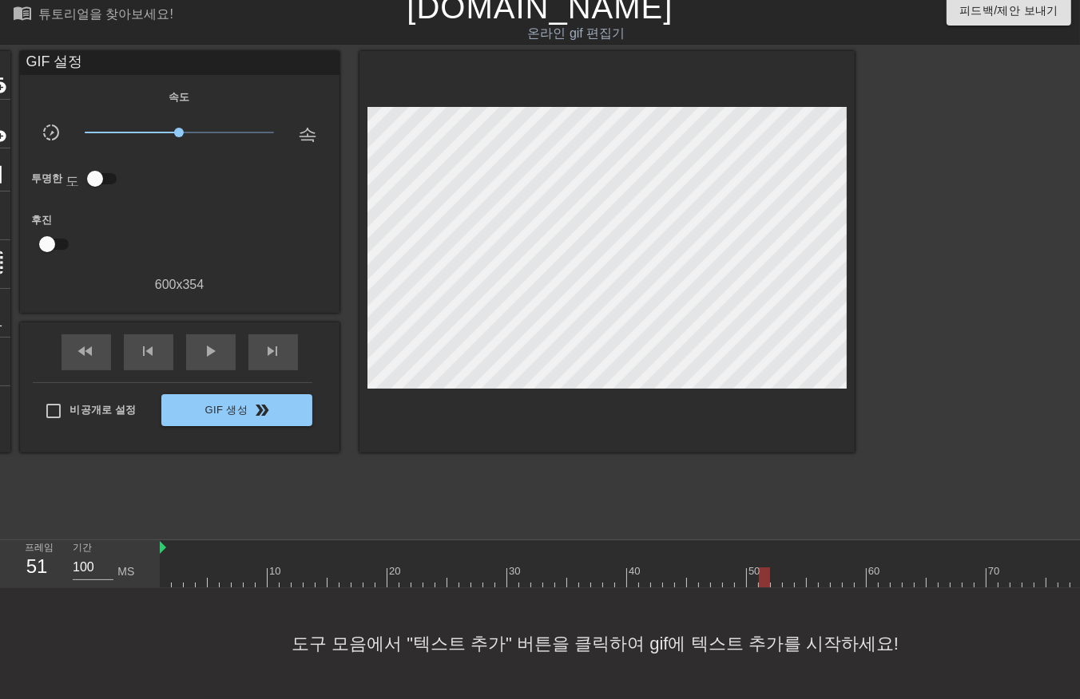
click at [761, 569] on div at bounding box center [639, 578] width 958 height 20
drag, startPoint x: 773, startPoint y: 564, endPoint x: 780, endPoint y: 576, distance: 14.7
click at [773, 568] on div at bounding box center [639, 578] width 958 height 20
drag, startPoint x: 786, startPoint y: 565, endPoint x: 793, endPoint y: 576, distance: 12.6
click at [785, 570] on div at bounding box center [639, 578] width 958 height 20
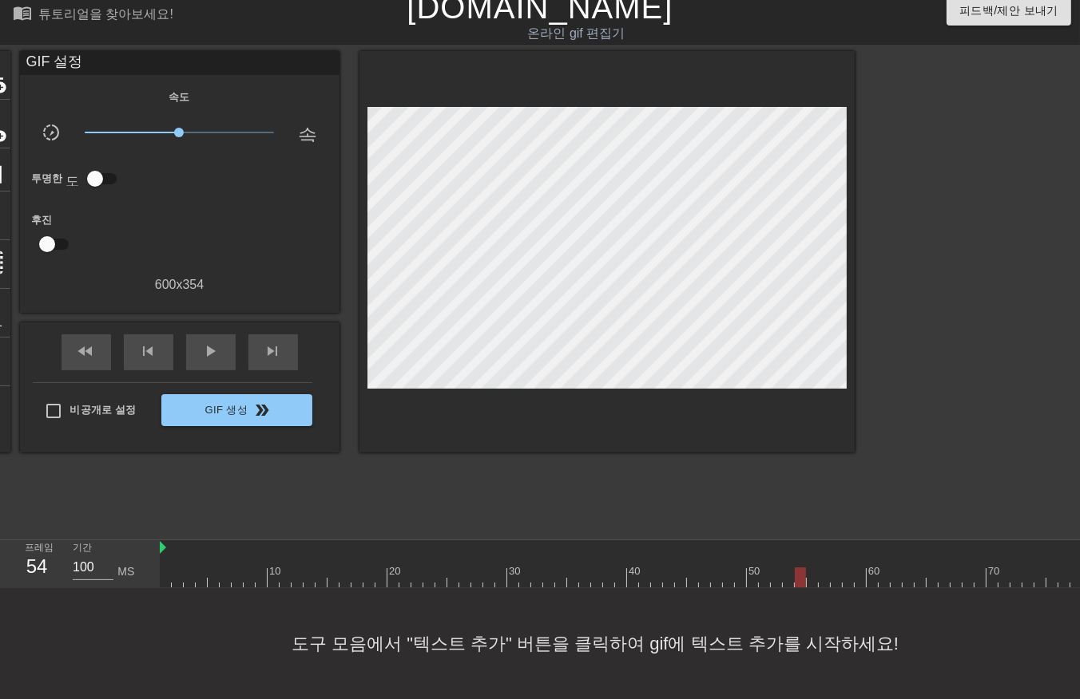
click at [799, 568] on div at bounding box center [639, 578] width 958 height 20
drag, startPoint x: 812, startPoint y: 564, endPoint x: 817, endPoint y: 572, distance: 10.0
click at [811, 568] on div at bounding box center [639, 578] width 958 height 20
drag, startPoint x: 824, startPoint y: 564, endPoint x: 822, endPoint y: 572, distance: 8.1
click at [822, 571] on div at bounding box center [639, 578] width 958 height 20
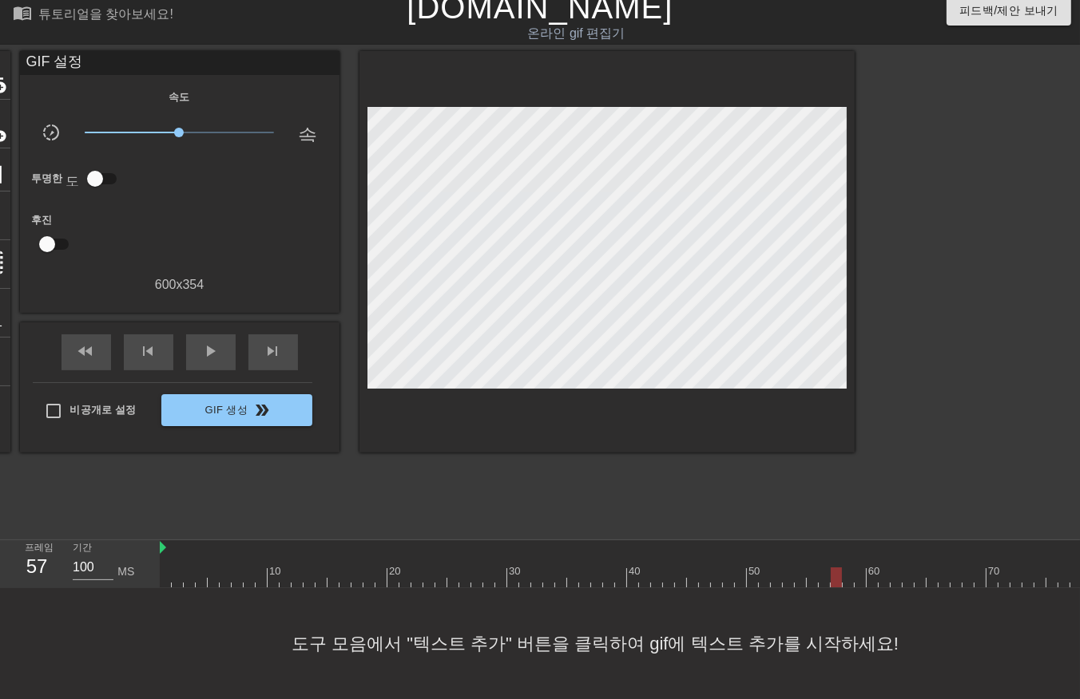
drag, startPoint x: 832, startPoint y: 565, endPoint x: 836, endPoint y: 572, distance: 8.9
click at [830, 568] on div at bounding box center [639, 578] width 958 height 20
drag, startPoint x: 844, startPoint y: 564, endPoint x: 873, endPoint y: 577, distance: 31.8
click at [844, 568] on div at bounding box center [639, 578] width 958 height 20
drag, startPoint x: 857, startPoint y: 560, endPoint x: 867, endPoint y: 576, distance: 19.0
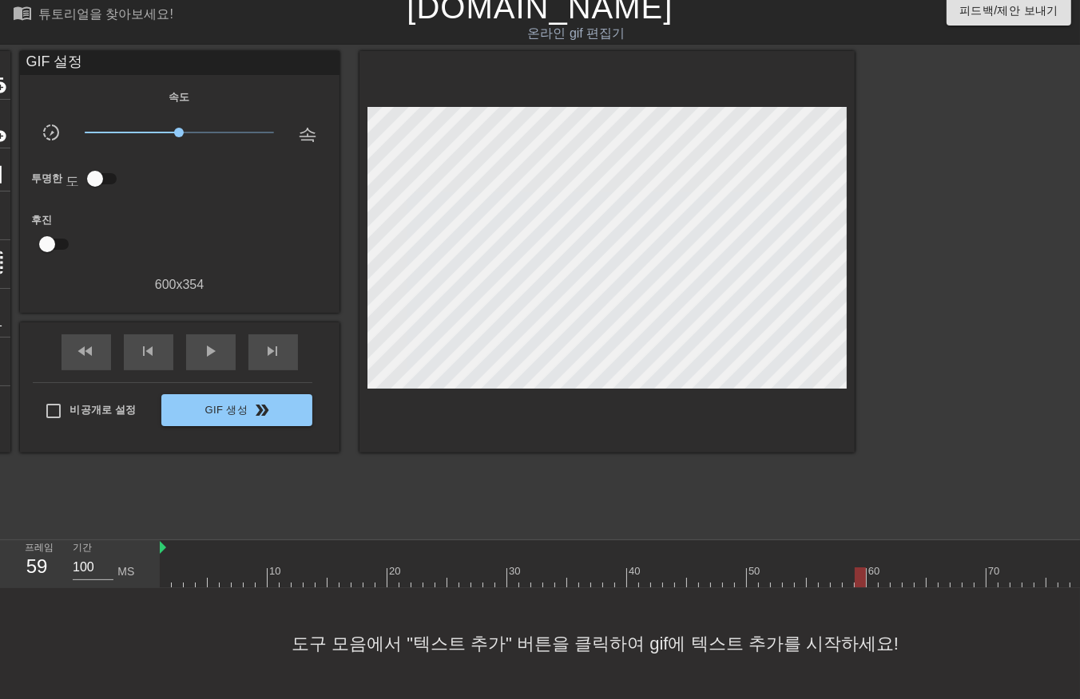
click at [861, 569] on div at bounding box center [639, 578] width 958 height 20
click at [866, 568] on div at bounding box center [639, 578] width 958 height 20
drag, startPoint x: 882, startPoint y: 565, endPoint x: 890, endPoint y: 575, distance: 12.5
click at [882, 569] on div at bounding box center [639, 578] width 958 height 20
drag, startPoint x: 894, startPoint y: 563, endPoint x: 902, endPoint y: 575, distance: 14.4
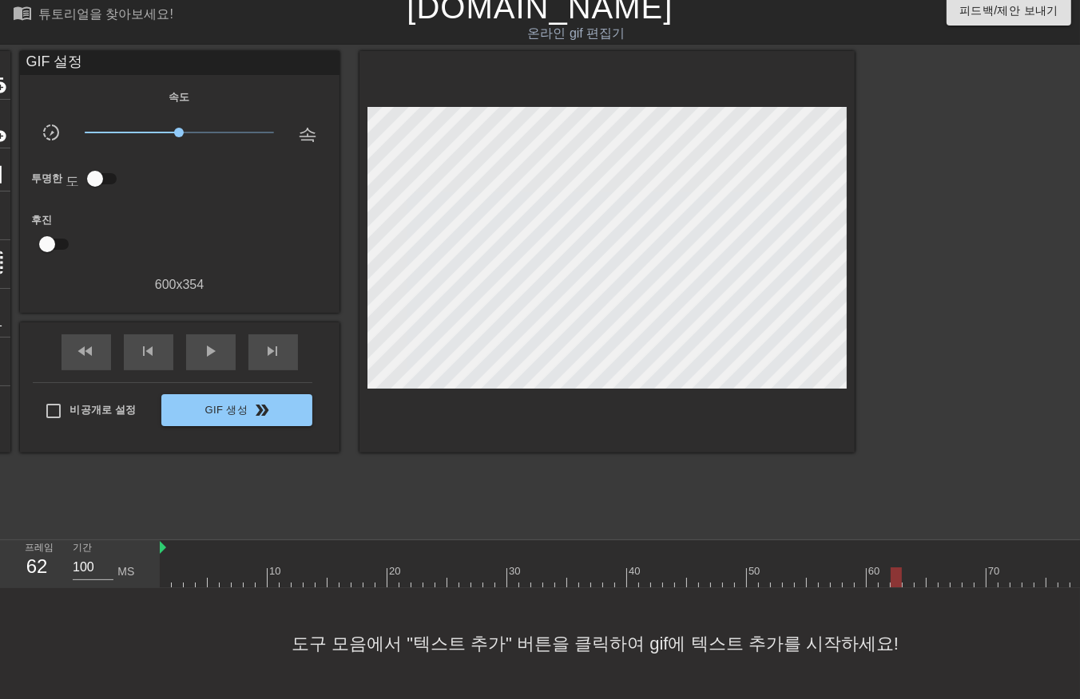
click at [894, 568] on div at bounding box center [639, 578] width 958 height 20
click at [910, 568] on div at bounding box center [639, 578] width 958 height 20
drag, startPoint x: 917, startPoint y: 565, endPoint x: 929, endPoint y: 579, distance: 18.7
click at [917, 568] on div at bounding box center [639, 578] width 958 height 20
drag, startPoint x: 930, startPoint y: 564, endPoint x: 935, endPoint y: 572, distance: 10.0
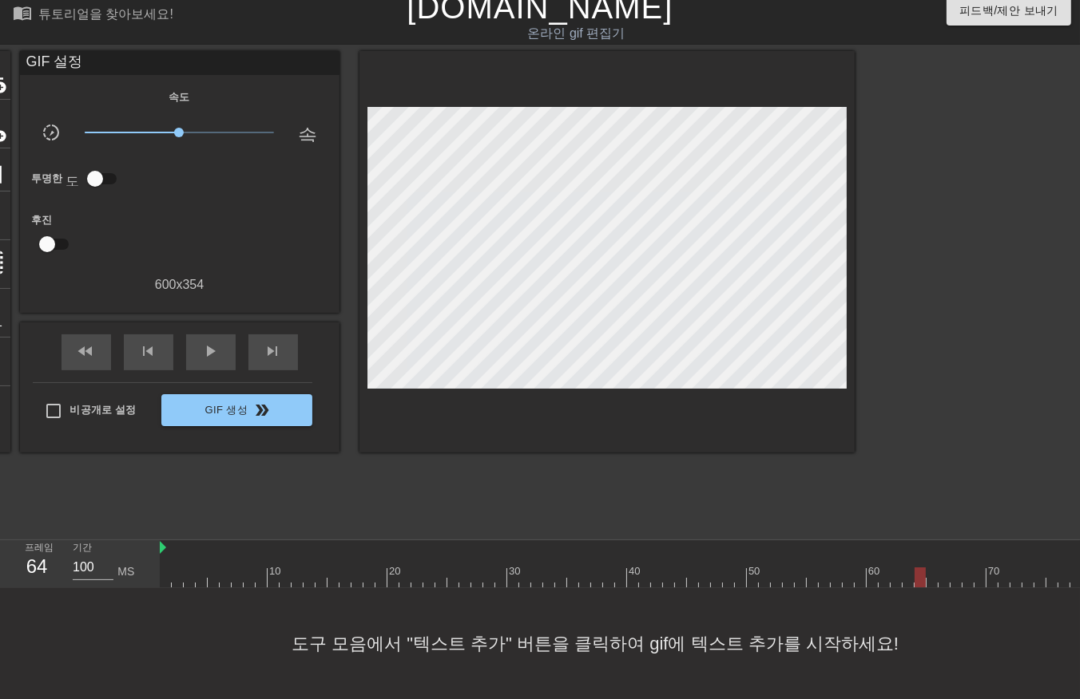
click at [930, 569] on div at bounding box center [639, 578] width 958 height 20
drag, startPoint x: 942, startPoint y: 562, endPoint x: 949, endPoint y: 572, distance: 11.5
click at [944, 568] on div at bounding box center [639, 578] width 958 height 20
click at [955, 568] on div at bounding box center [639, 578] width 958 height 20
click at [967, 568] on div at bounding box center [639, 578] width 958 height 20
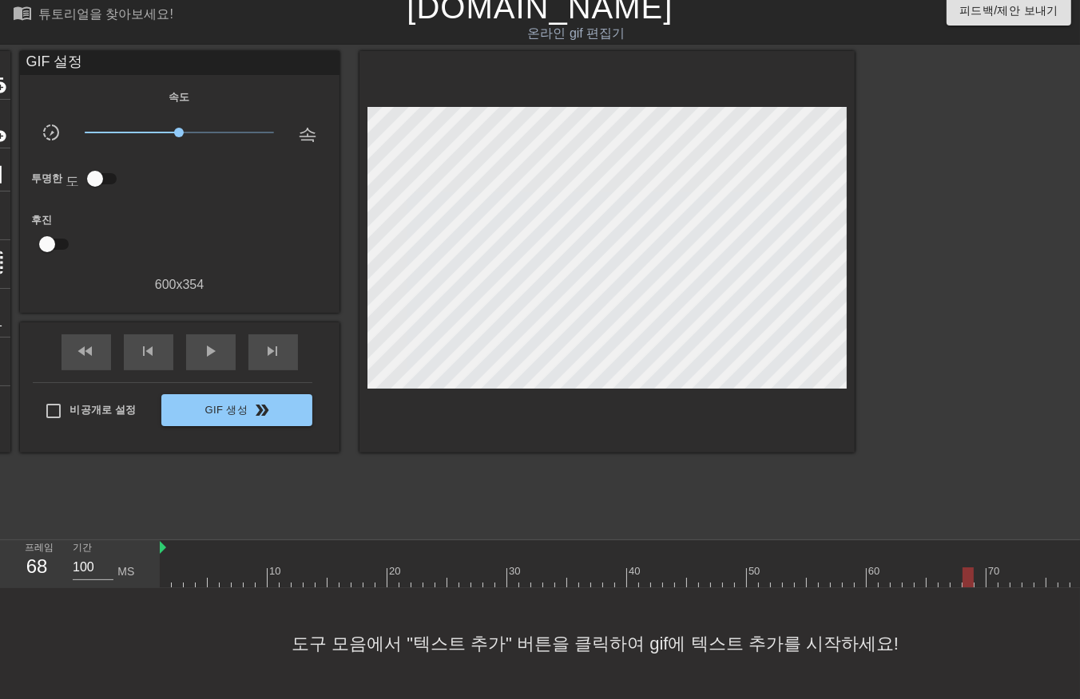
click at [980, 568] on div at bounding box center [639, 578] width 958 height 20
drag, startPoint x: 991, startPoint y: 565, endPoint x: 998, endPoint y: 576, distance: 13.3
click at [990, 571] on div at bounding box center [639, 578] width 958 height 20
drag, startPoint x: 999, startPoint y: 565, endPoint x: 1012, endPoint y: 573, distance: 15.7
click at [1000, 570] on div at bounding box center [639, 578] width 958 height 20
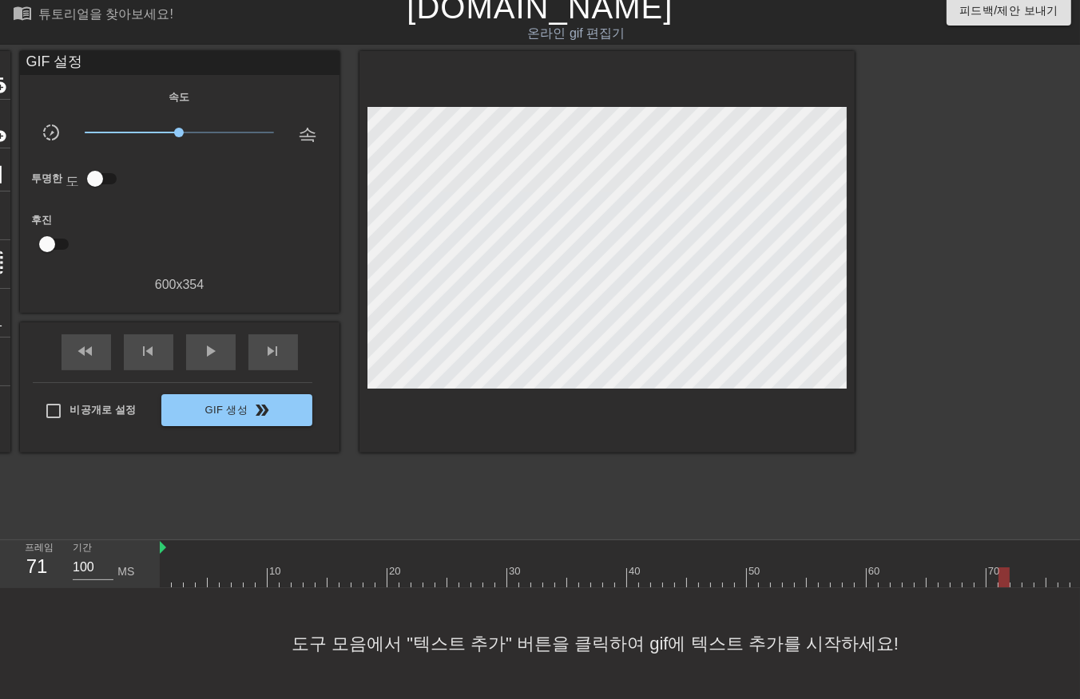
drag, startPoint x: 1015, startPoint y: 565, endPoint x: 1016, endPoint y: 573, distance: 8.8
click at [1015, 570] on div at bounding box center [639, 578] width 958 height 20
click at [1024, 575] on div "10 20 30 40 50 60 70 80" at bounding box center [639, 565] width 958 height 48
drag, startPoint x: 1036, startPoint y: 563, endPoint x: 1039, endPoint y: 572, distance: 10.1
click at [1039, 571] on div at bounding box center [639, 578] width 958 height 20
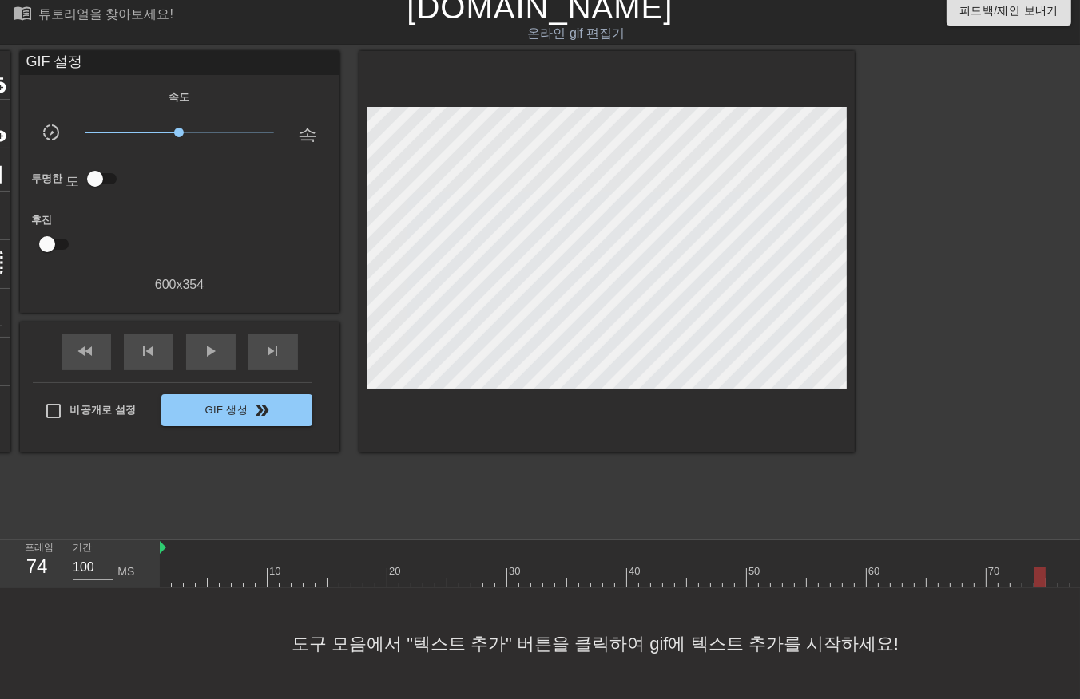
click at [1050, 571] on div at bounding box center [639, 578] width 958 height 20
drag, startPoint x: 1060, startPoint y: 563, endPoint x: 1071, endPoint y: 577, distance: 17.7
click at [1064, 568] on div at bounding box center [639, 578] width 958 height 20
drag, startPoint x: 1035, startPoint y: 563, endPoint x: 1043, endPoint y: 575, distance: 14.4
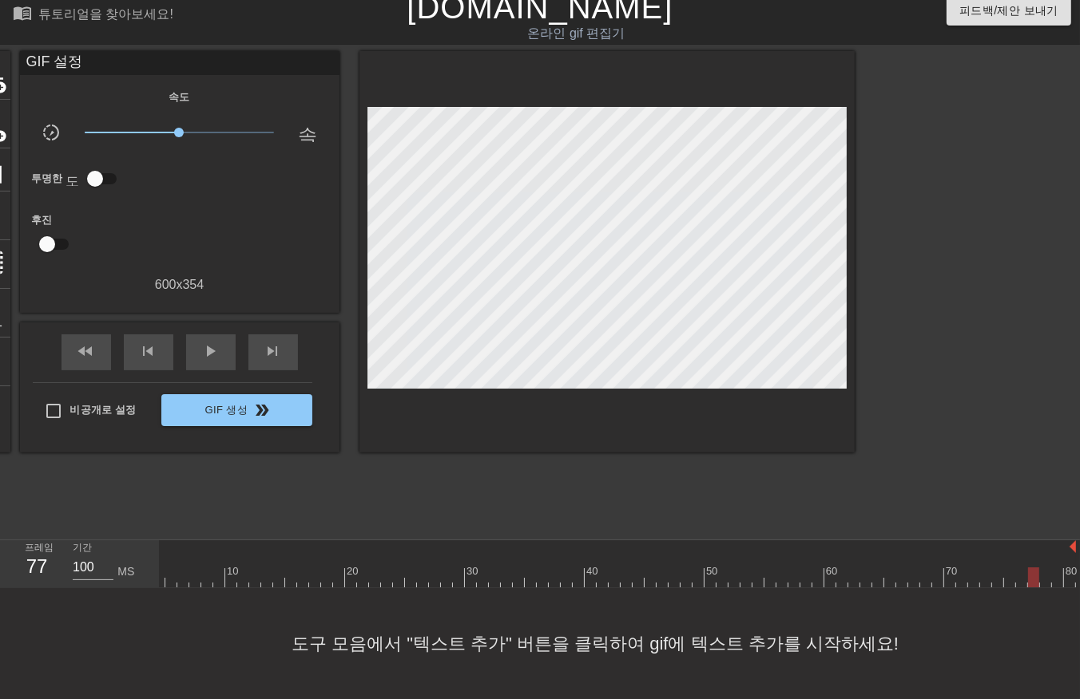
click at [1036, 569] on div at bounding box center [596, 578] width 958 height 20
drag, startPoint x: 1044, startPoint y: 560, endPoint x: 1049, endPoint y: 569, distance: 10.4
click at [1044, 568] on div at bounding box center [596, 578] width 958 height 20
drag, startPoint x: 1055, startPoint y: 560, endPoint x: 1060, endPoint y: 577, distance: 18.4
click at [1056, 569] on div at bounding box center [596, 578] width 958 height 20
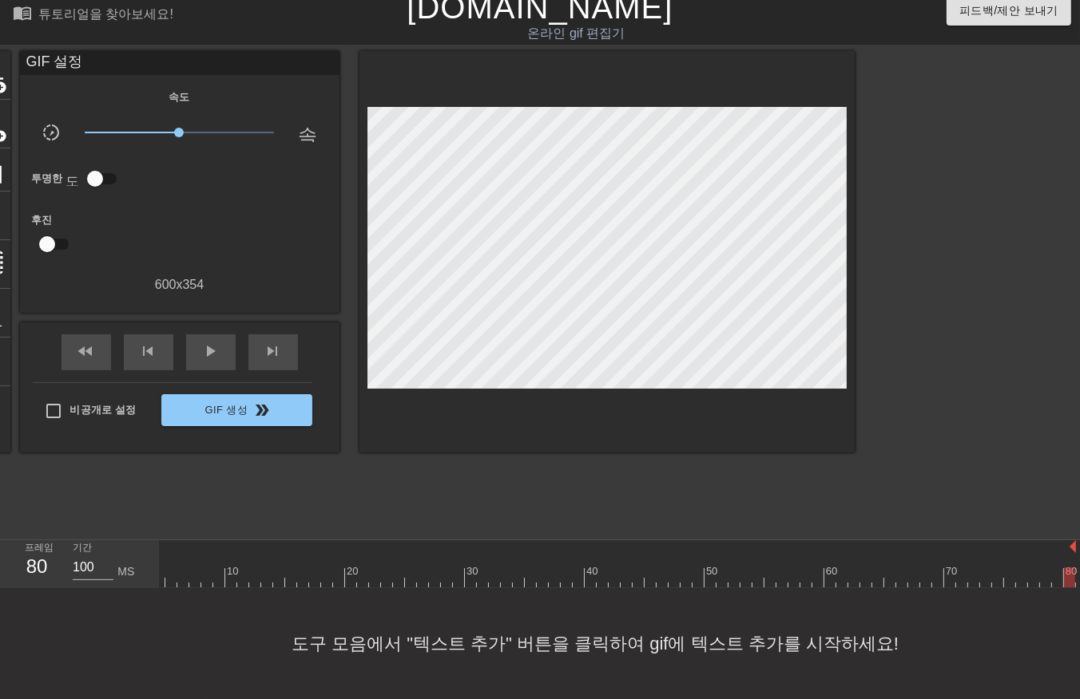
drag, startPoint x: 1068, startPoint y: 561, endPoint x: 1064, endPoint y: 575, distance: 14.4
click at [1068, 568] on div at bounding box center [596, 578] width 958 height 20
